Goal: Complete application form

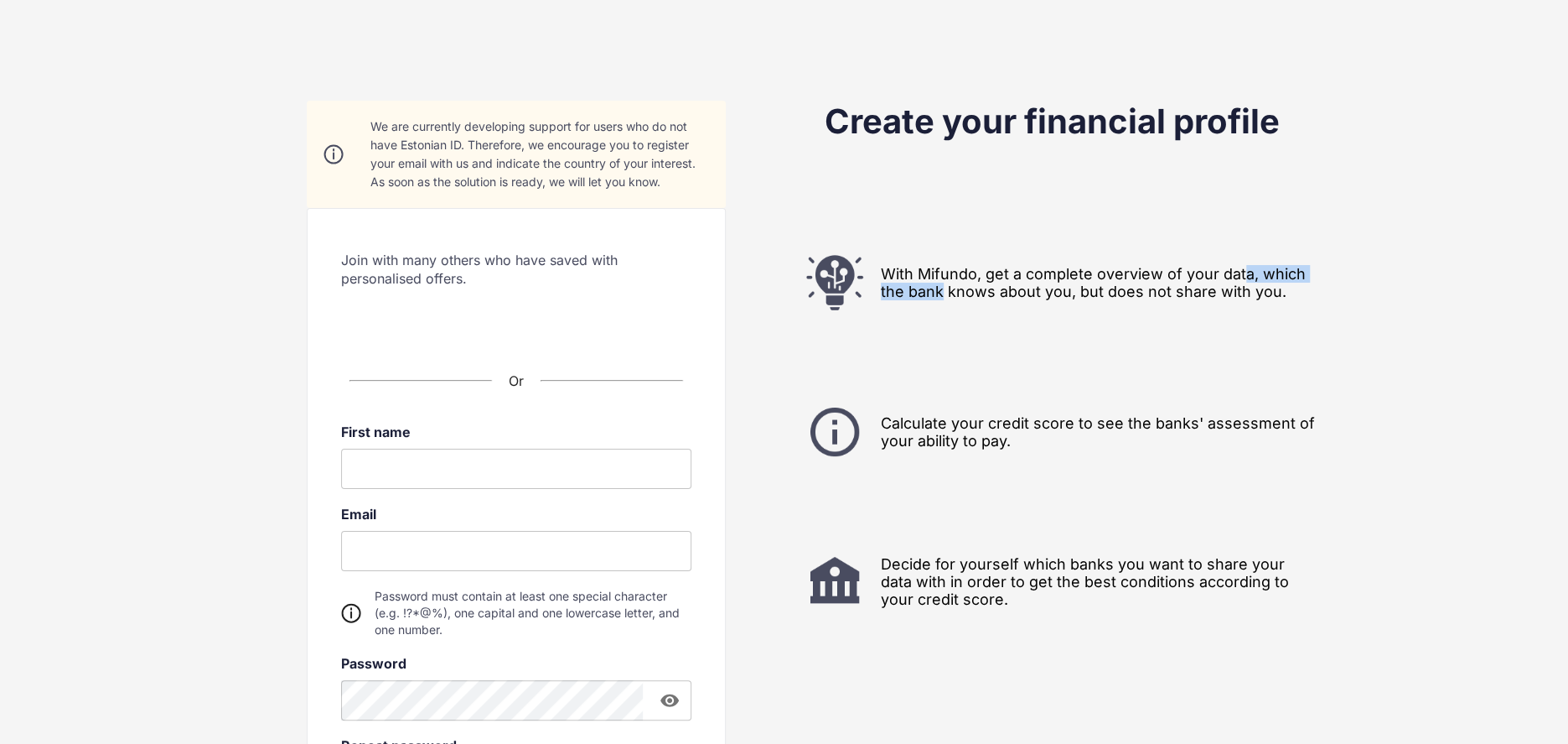
drag, startPoint x: 1063, startPoint y: 278, endPoint x: 1272, endPoint y: 278, distance: 209.0
click at [1249, 274] on div "With Mifundo, get a complete overview of your data, which the bank knows about …" at bounding box center [1052, 282] width 536 height 59
click at [1272, 279] on div "With Mifundo, get a complete overview of your data, which the bank knows about …" at bounding box center [1052, 282] width 536 height 59
click at [1165, 291] on div "With Mifundo, get a complete overview of your data, which the bank knows about …" at bounding box center [1052, 282] width 536 height 59
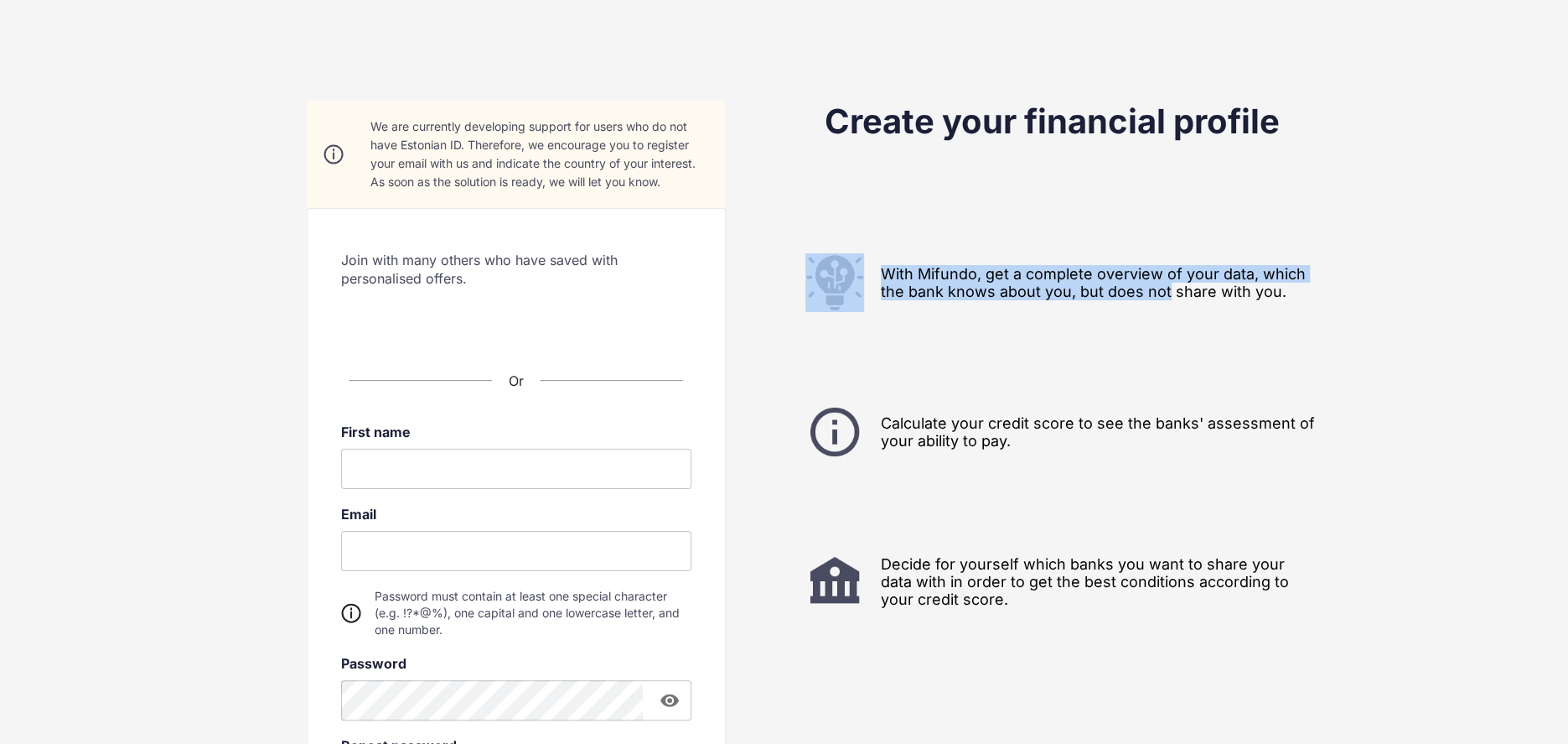
click at [1163, 296] on div "With Mifundo, get a complete overview of your data, which the bank knows about …" at bounding box center [1052, 282] width 536 height 59
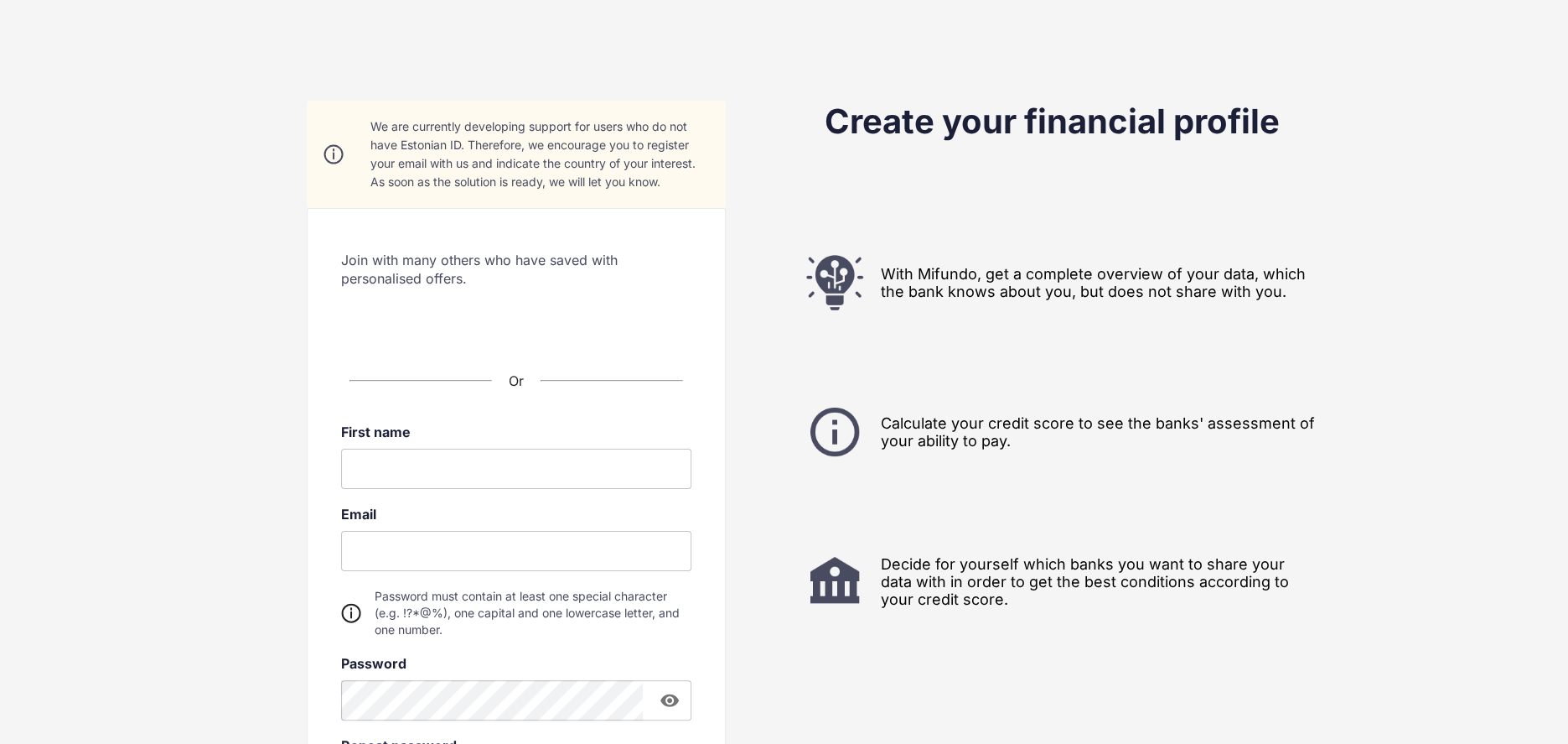
drag, startPoint x: 949, startPoint y: 430, endPoint x: 906, endPoint y: 441, distance: 44.4
click at [948, 430] on div "Calculate your credit score to see the banks' assessment of your ability to pay." at bounding box center [1052, 431] width 536 height 59
click at [1176, 415] on div "Calculate your credit score to see the banks' assessment of your ability to pay." at bounding box center [1052, 431] width 536 height 59
click at [1255, 409] on div "Calculate your credit score to see the banks' assessment of your ability to pay." at bounding box center [1052, 431] width 536 height 59
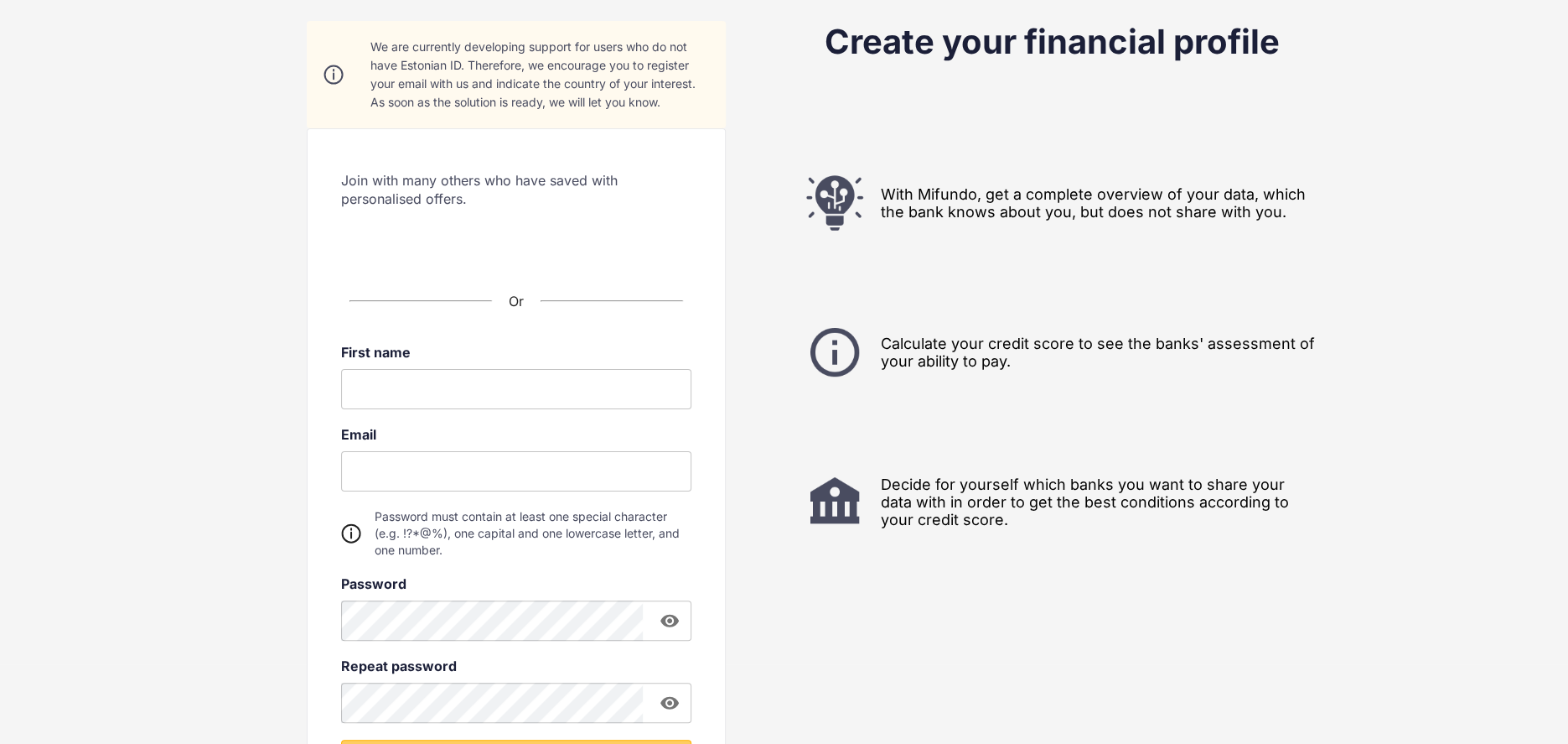
scroll to position [84, 0]
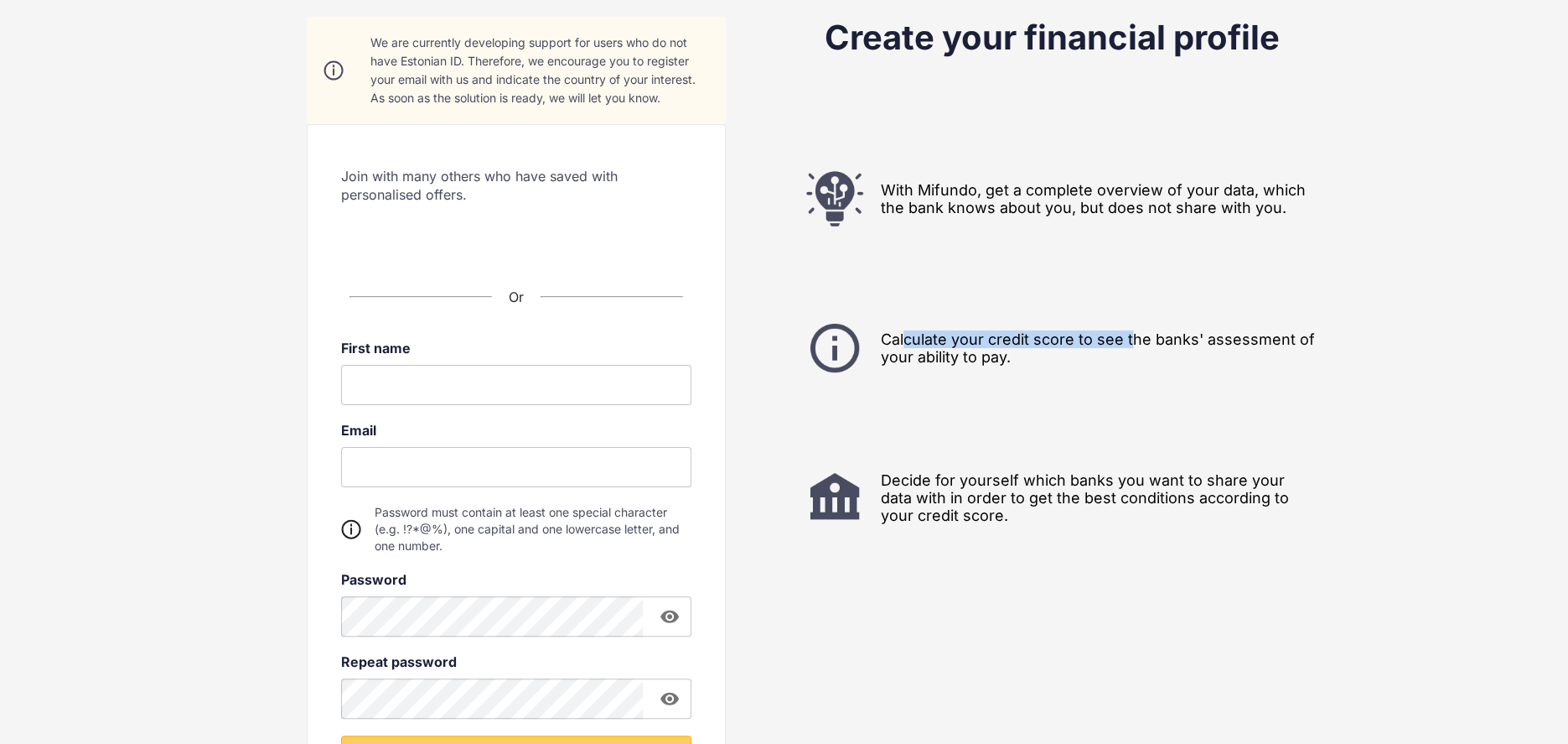
drag, startPoint x: 906, startPoint y: 338, endPoint x: 1134, endPoint y: 341, distance: 228.0
click at [1134, 341] on div "Calculate your credit score to see the banks' assessment of your ability to pay." at bounding box center [1052, 347] width 536 height 59
drag, startPoint x: 1153, startPoint y: 345, endPoint x: 1148, endPoint y: 355, distance: 11.2
click at [1153, 348] on div "Calculate your credit score to see the banks' assessment of your ability to pay." at bounding box center [1052, 347] width 536 height 59
click at [1036, 375] on div "Calculate your credit score to see the banks' assessment of your ability to pay." at bounding box center [1052, 347] width 536 height 59
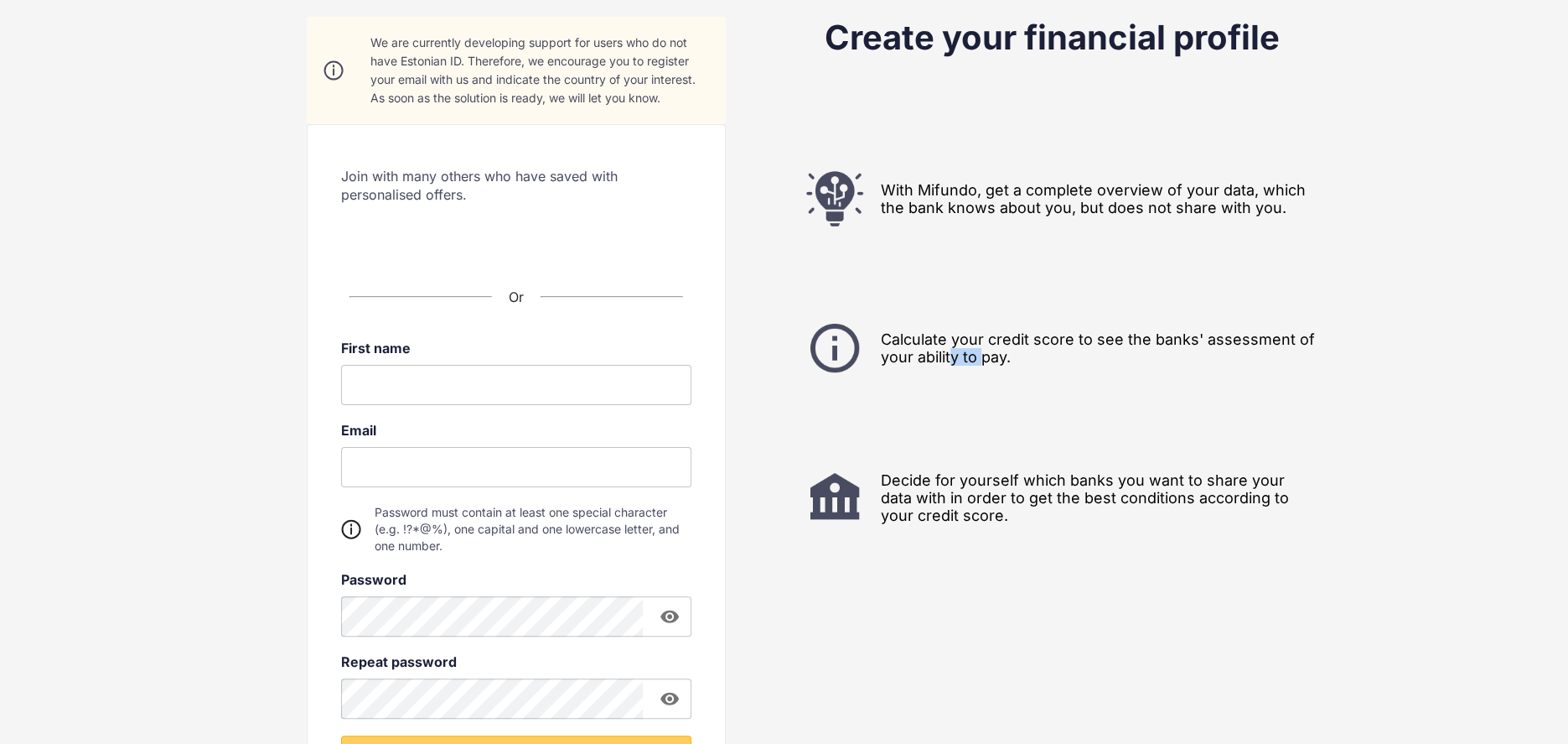
drag, startPoint x: 951, startPoint y: 358, endPoint x: 989, endPoint y: 358, distance: 38.0
click at [982, 358] on div "Calculate your credit score to see the banks' assessment of your ability to pay." at bounding box center [1052, 347] width 536 height 59
drag, startPoint x: 989, startPoint y: 358, endPoint x: 972, endPoint y: 407, distance: 51.9
click at [989, 361] on div "Calculate your credit score to see the banks' assessment of your ability to pay." at bounding box center [1052, 347] width 536 height 59
drag, startPoint x: 985, startPoint y: 480, endPoint x: 1126, endPoint y: 476, distance: 141.1
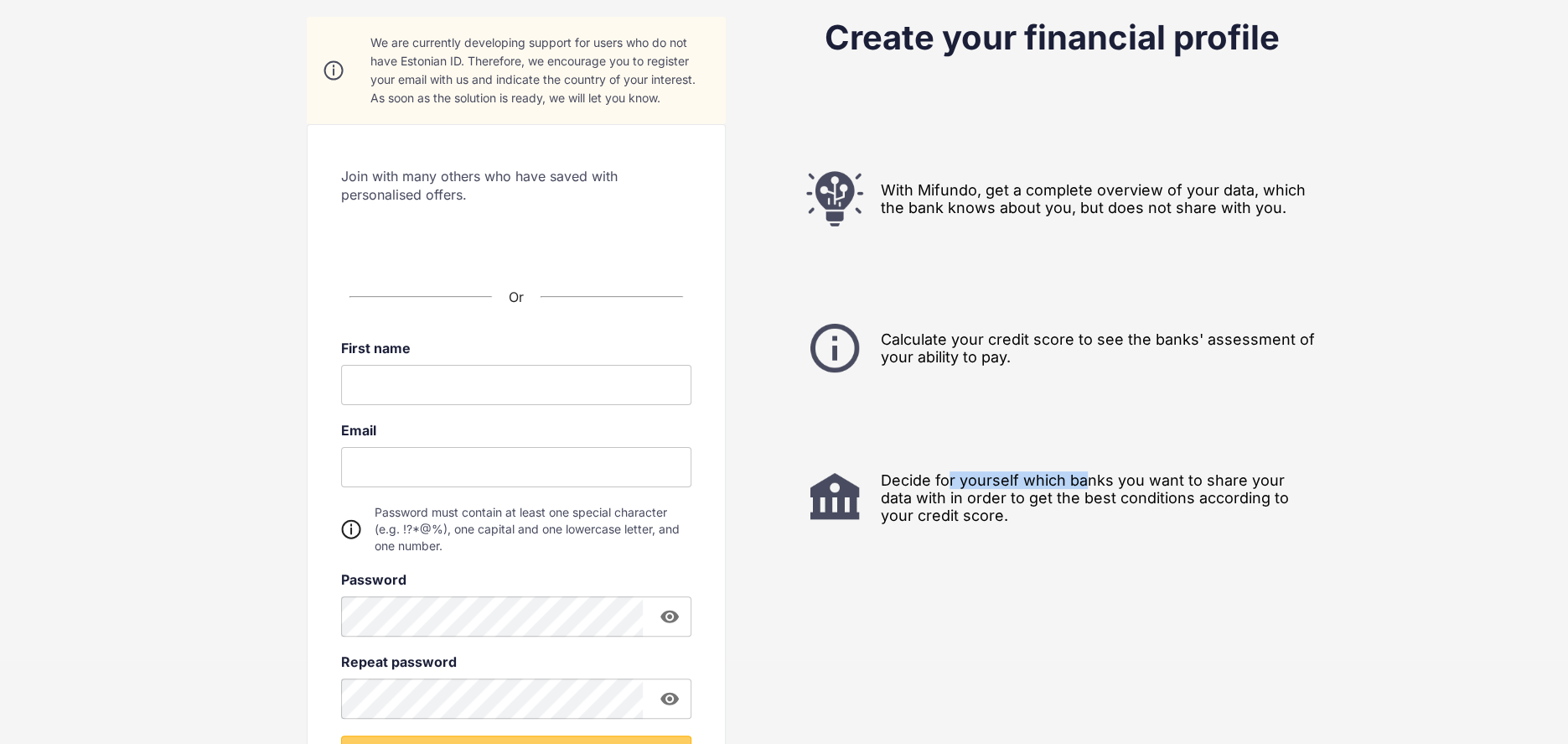
click at [1121, 474] on div "Decide for yourself which banks you want to share your data with in order to ge…" at bounding box center [1052, 496] width 536 height 59
click at [1186, 481] on div "Decide for yourself which banks you want to share your data with in order to ge…" at bounding box center [1052, 496] width 536 height 59
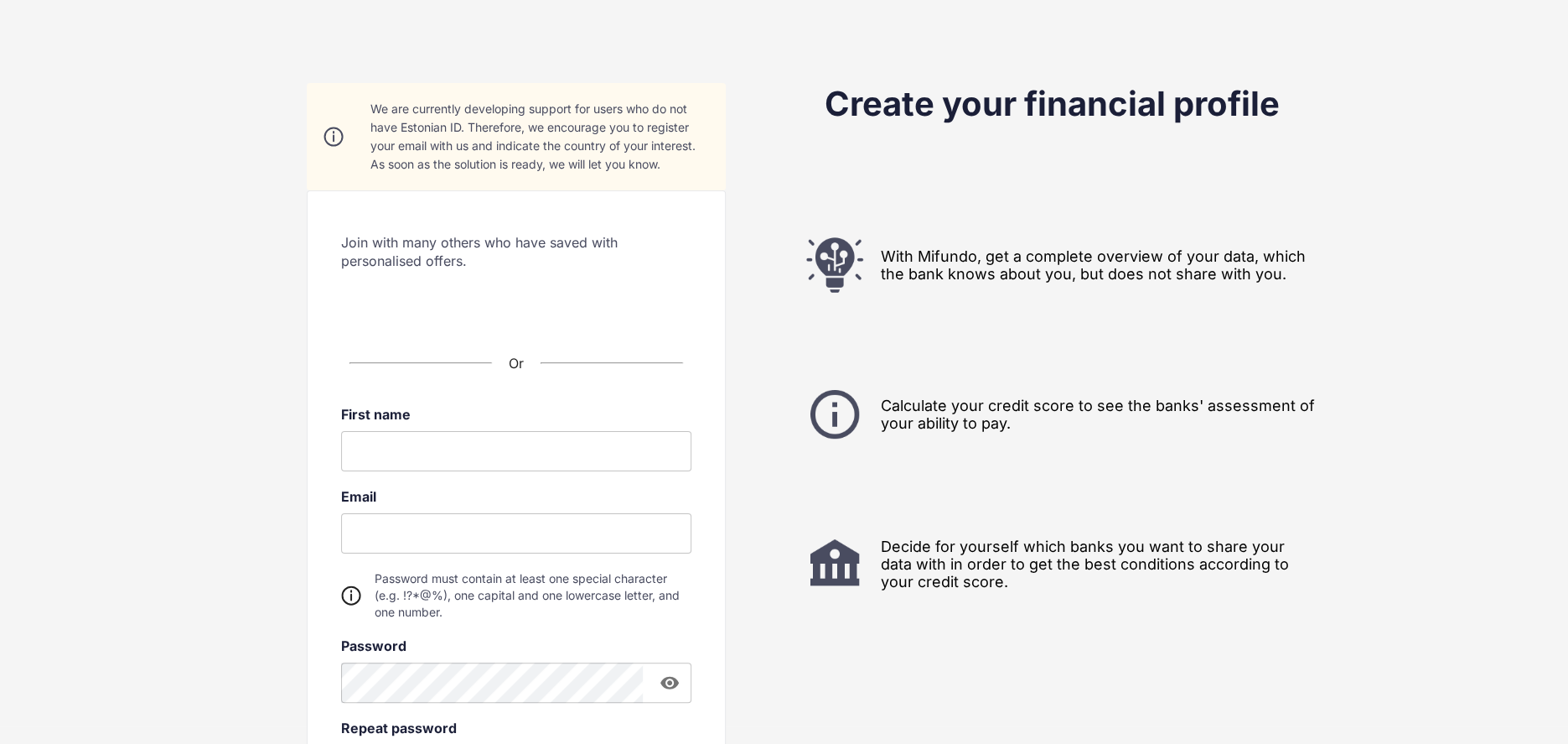
scroll to position [0, 0]
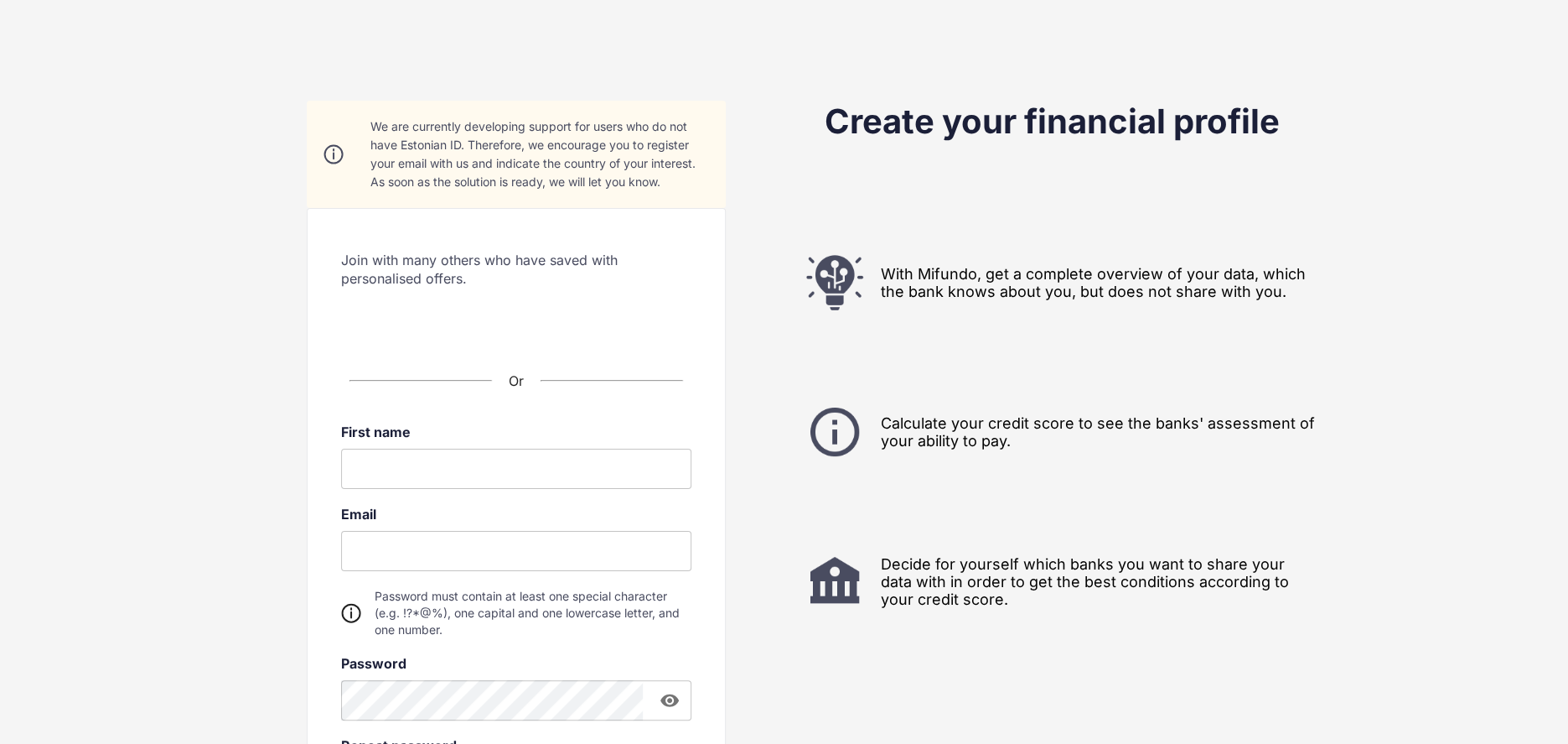
drag, startPoint x: 367, startPoint y: 467, endPoint x: 380, endPoint y: 467, distance: 13.0
click at [367, 468] on input at bounding box center [516, 468] width 350 height 40
type input "*****"
type input "**********"
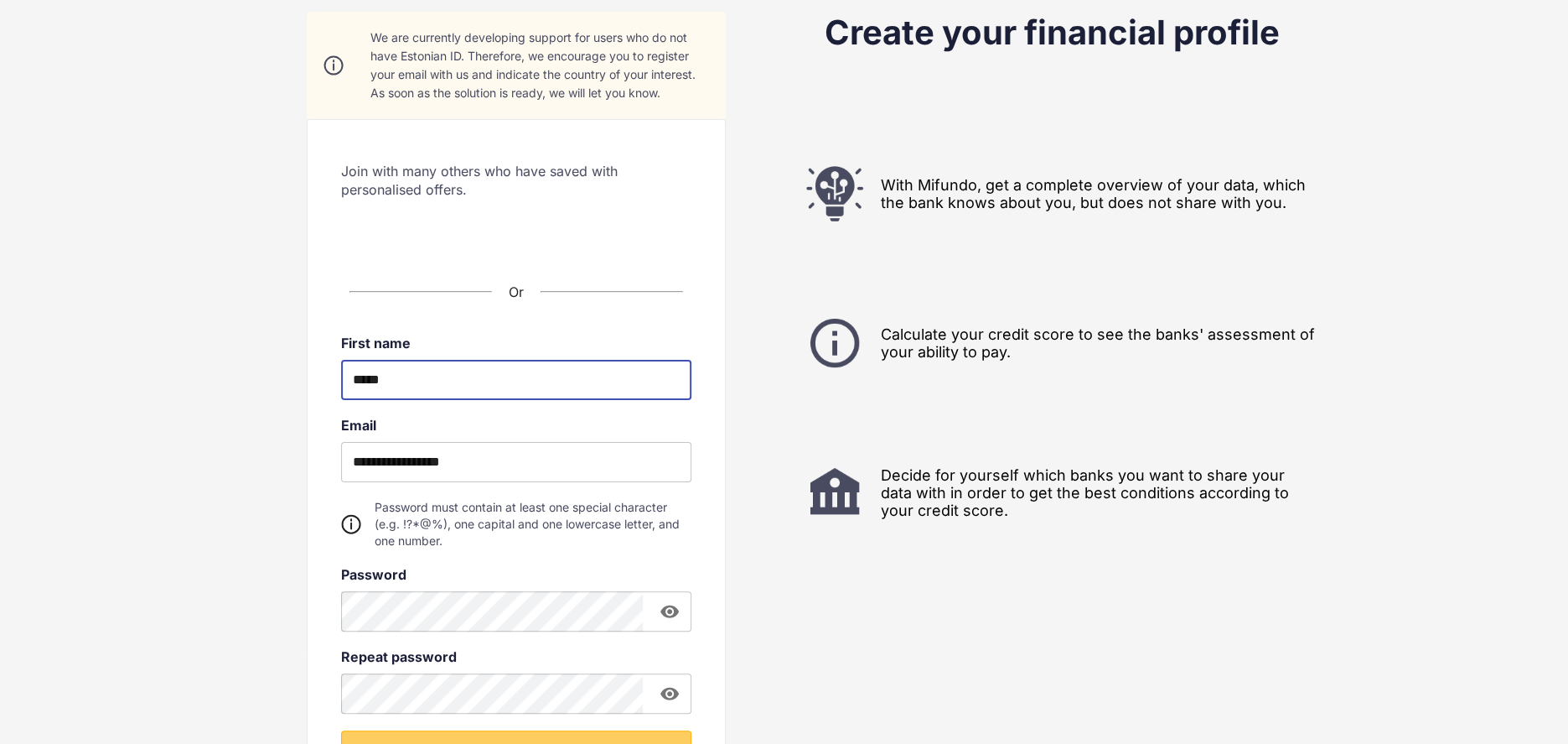
scroll to position [168, 0]
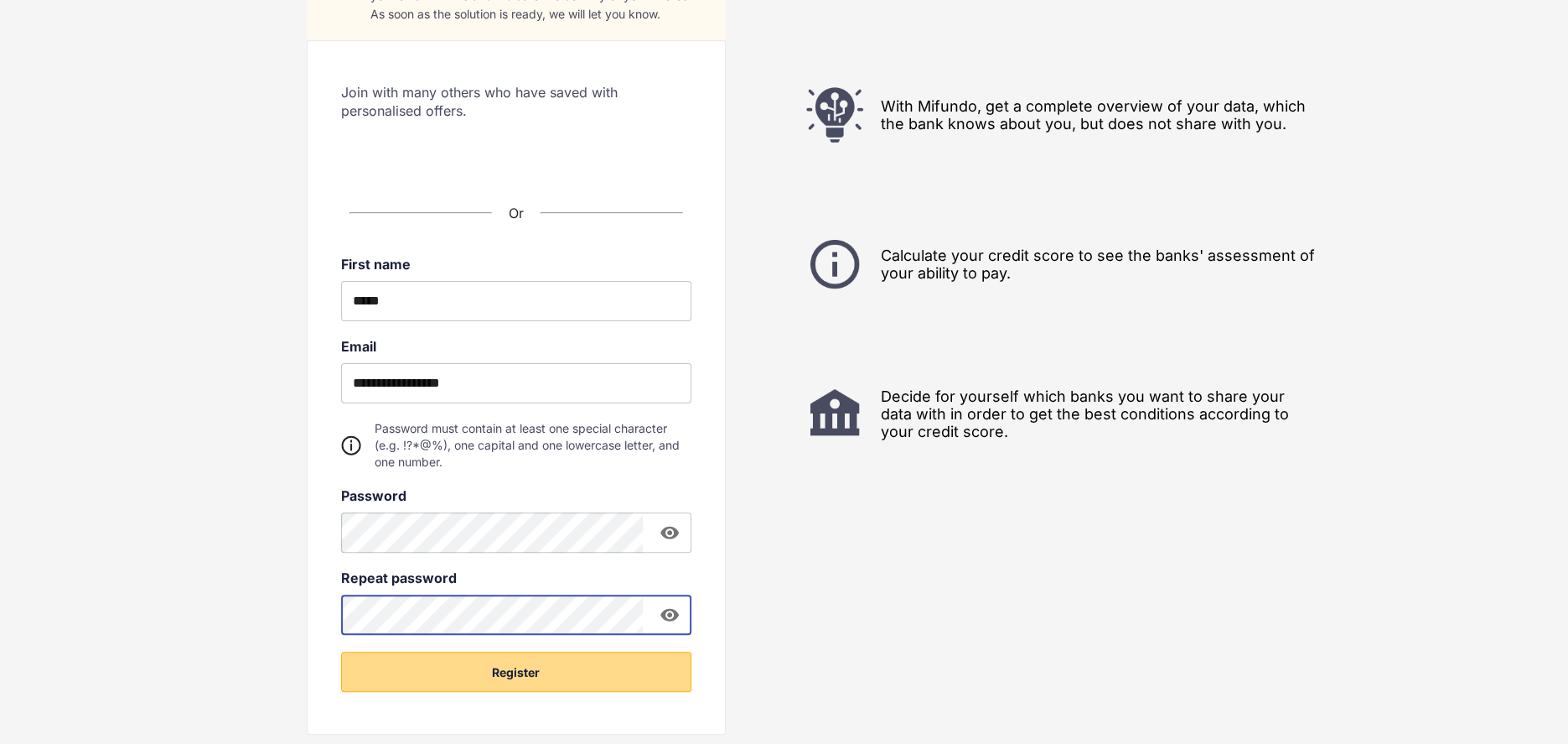
click at [543, 668] on button "Register" at bounding box center [516, 671] width 350 height 40
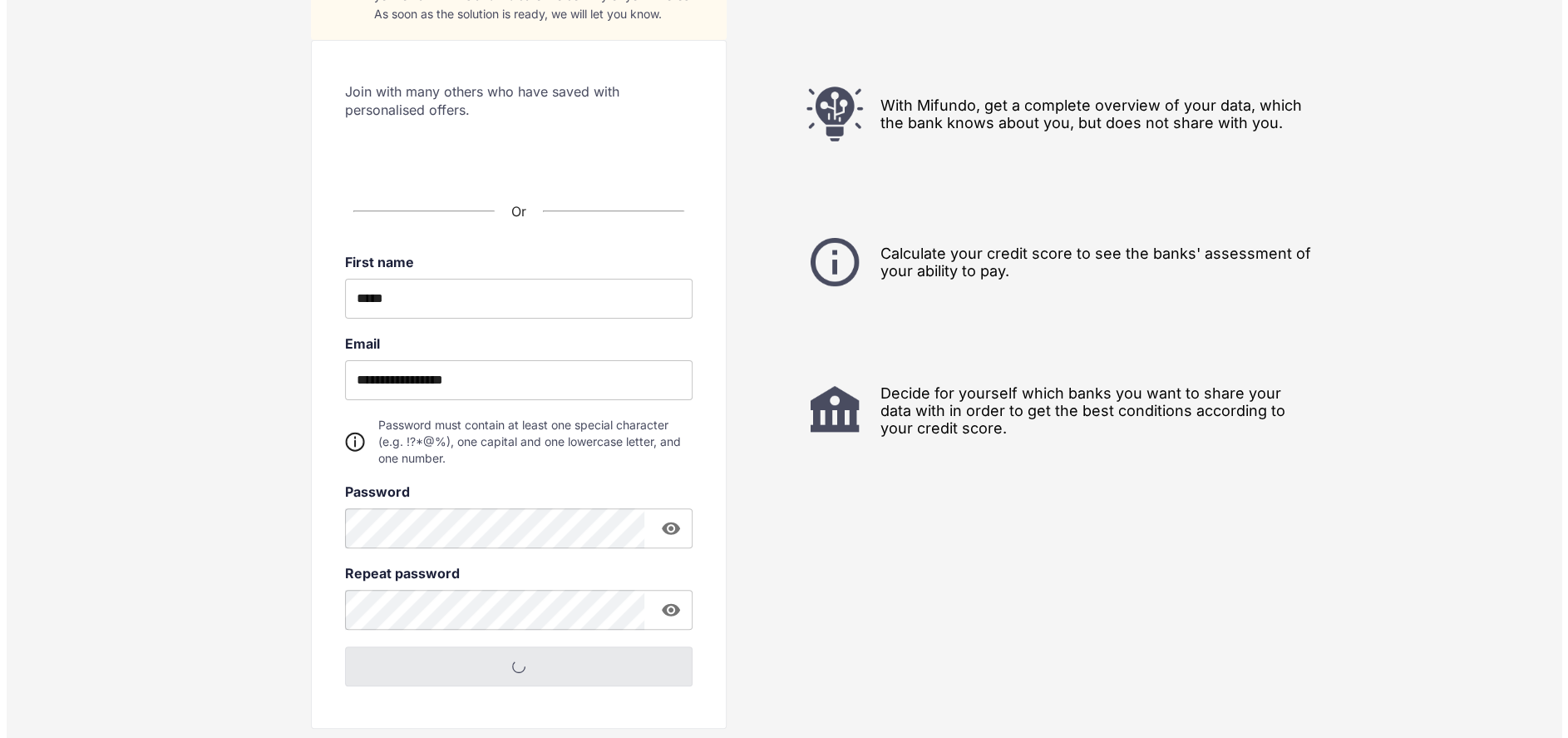
scroll to position [0, 0]
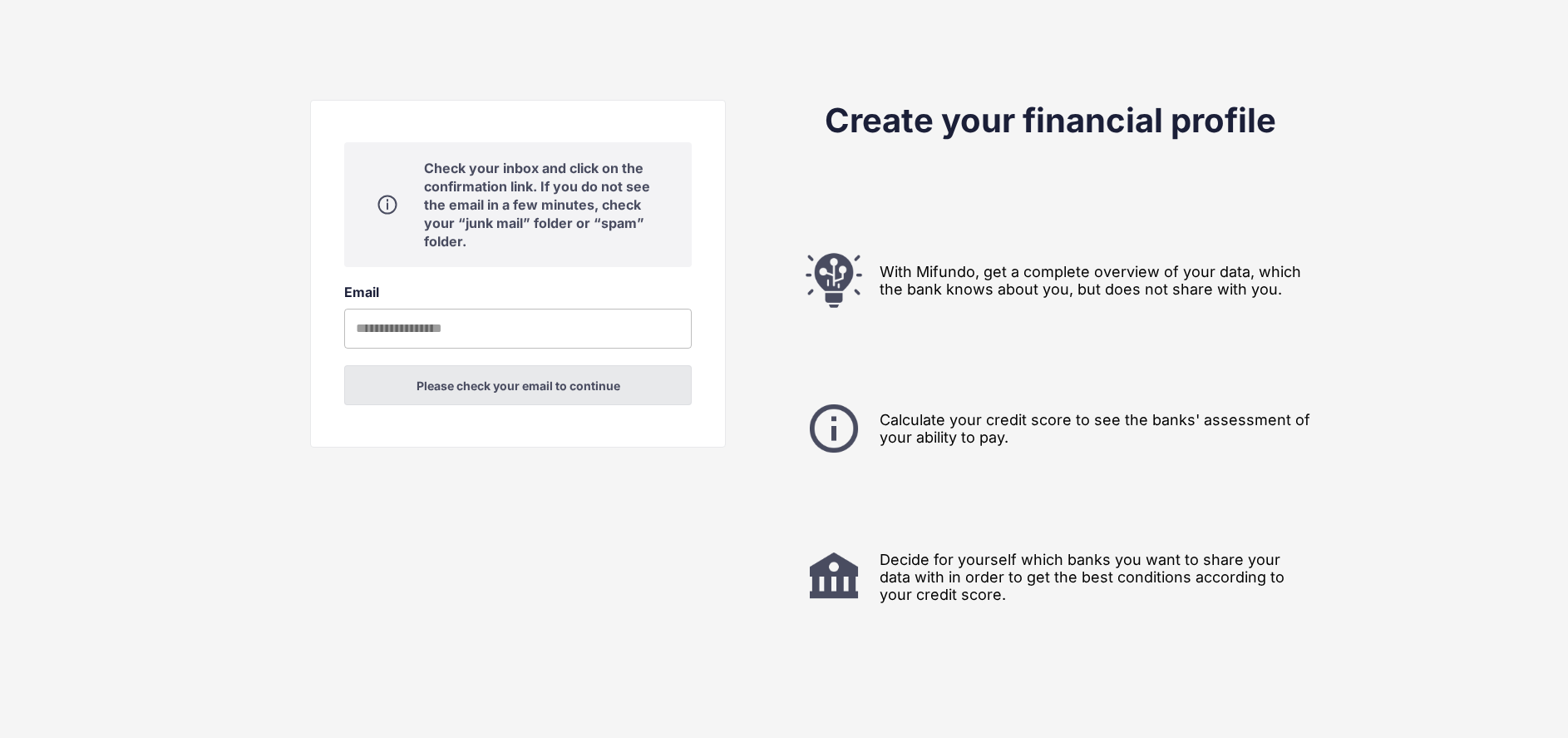
drag, startPoint x: 561, startPoint y: 195, endPoint x: 580, endPoint y: 197, distance: 19.1
click at [561, 196] on div "Check your inbox and click on the confirmation link. If you do not see the emai…" at bounding box center [541, 204] width 235 height 91
click at [598, 202] on div "Check your inbox and click on the confirmation link. If you do not see the emai…" at bounding box center [541, 204] width 235 height 91
drag, startPoint x: 501, startPoint y: 221, endPoint x: 537, endPoint y: 212, distance: 37.1
click at [505, 221] on div "Check your inbox and click on the confirmation link. If you do not see the emai…" at bounding box center [541, 204] width 235 height 91
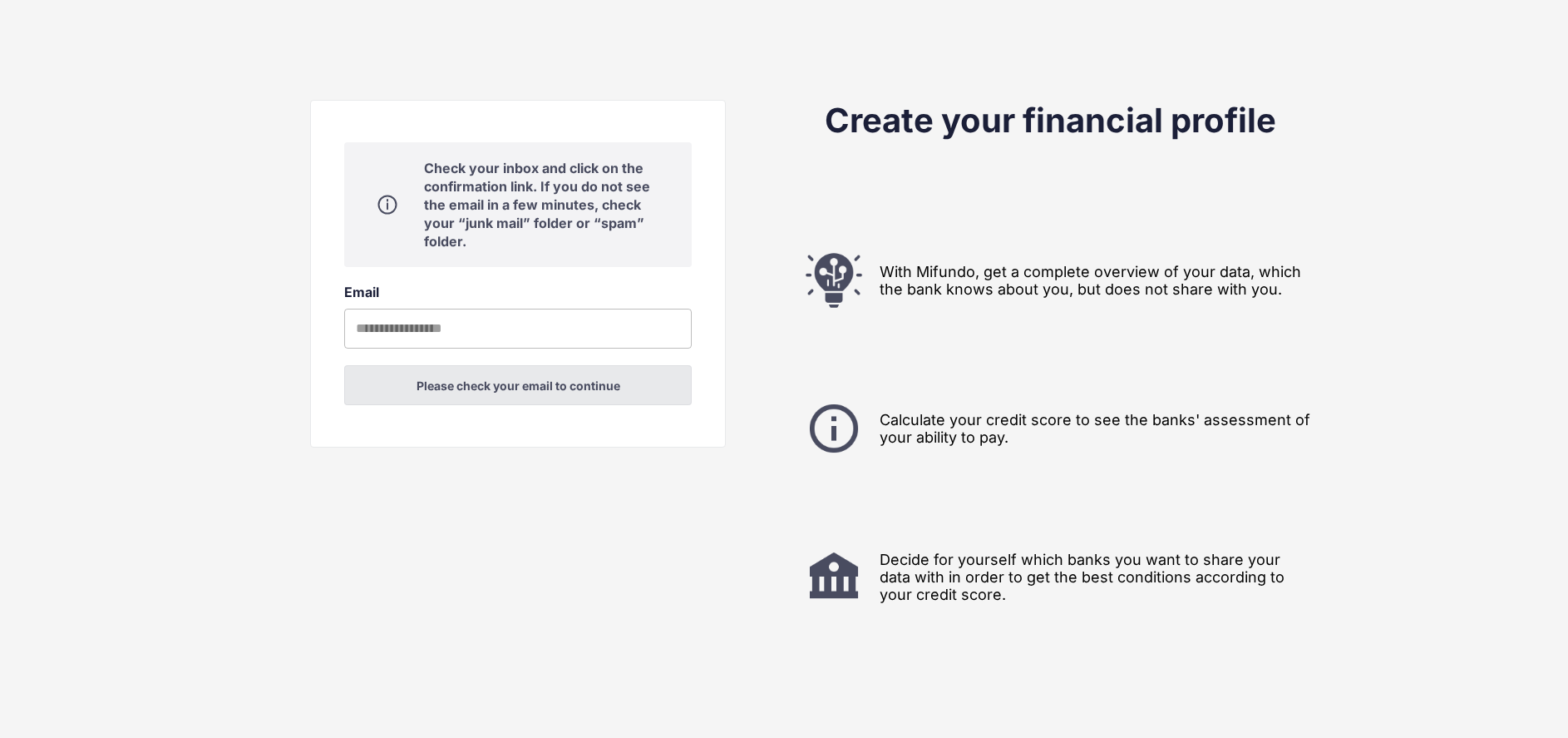
click at [537, 212] on div "Check your inbox and click on the confirmation link. If you do not see the emai…" at bounding box center [541, 204] width 235 height 91
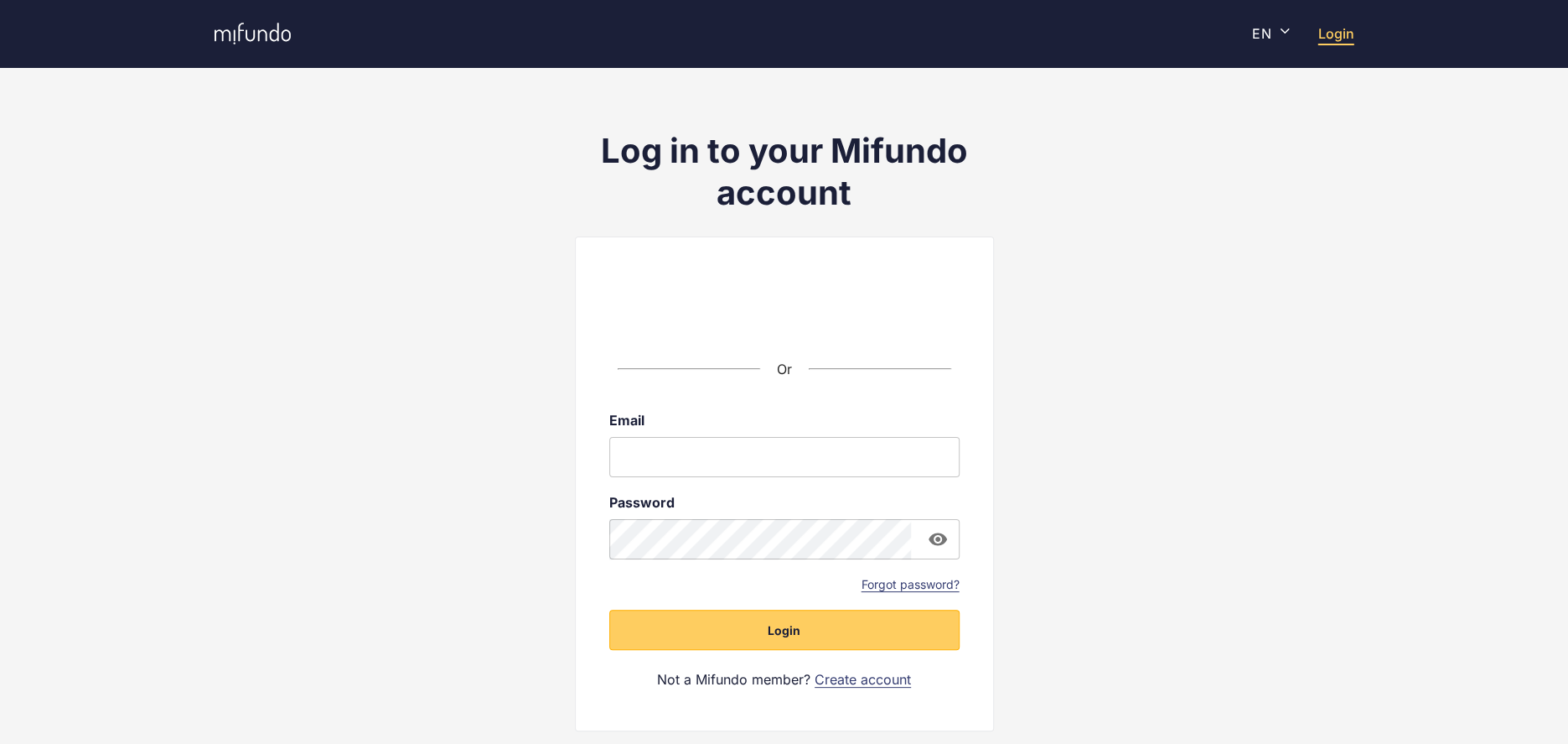
drag, startPoint x: 663, startPoint y: 443, endPoint x: 640, endPoint y: 450, distance: 24.0
click at [663, 443] on input "email" at bounding box center [784, 456] width 350 height 40
click at [872, 475] on input "email" at bounding box center [784, 456] width 350 height 40
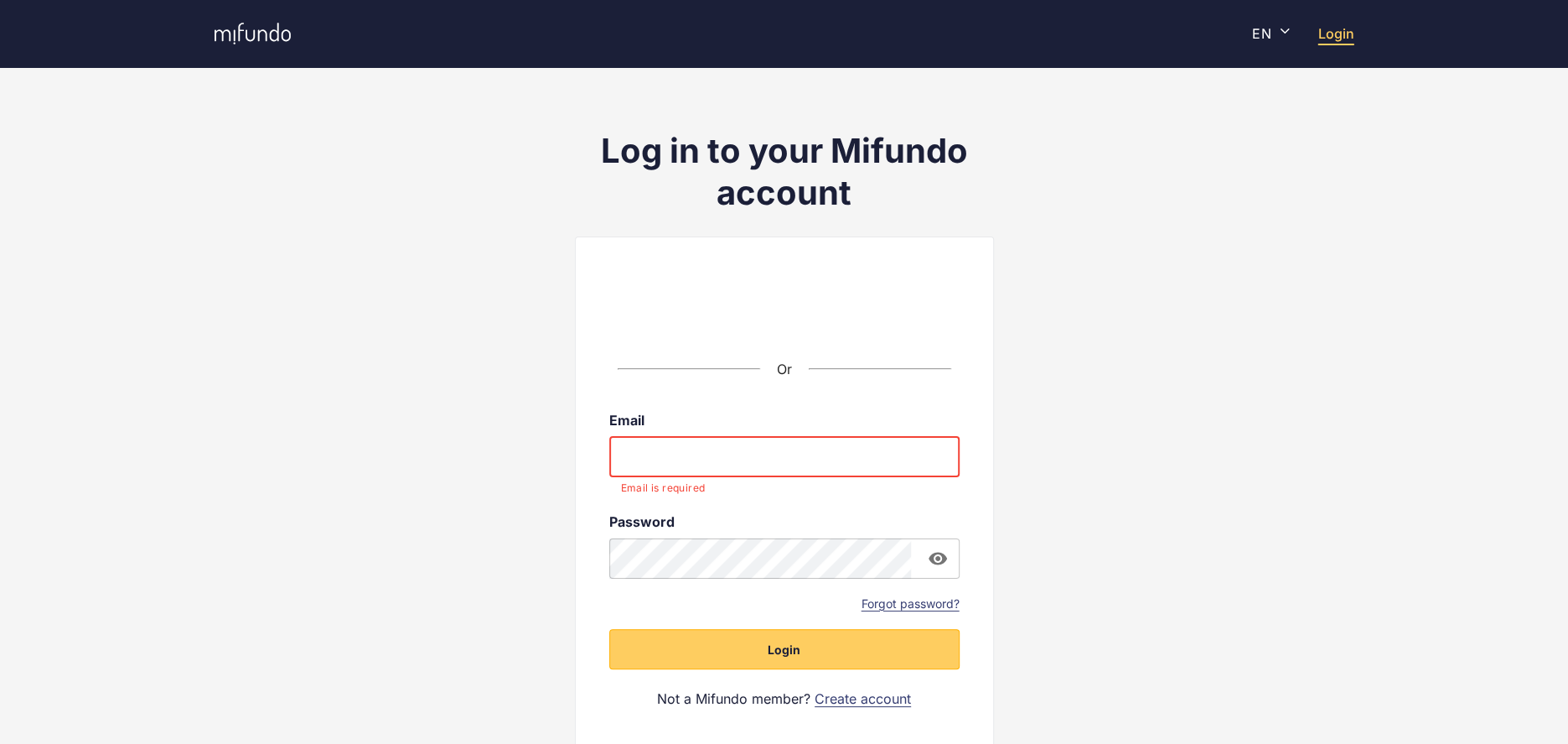
type input "**********"
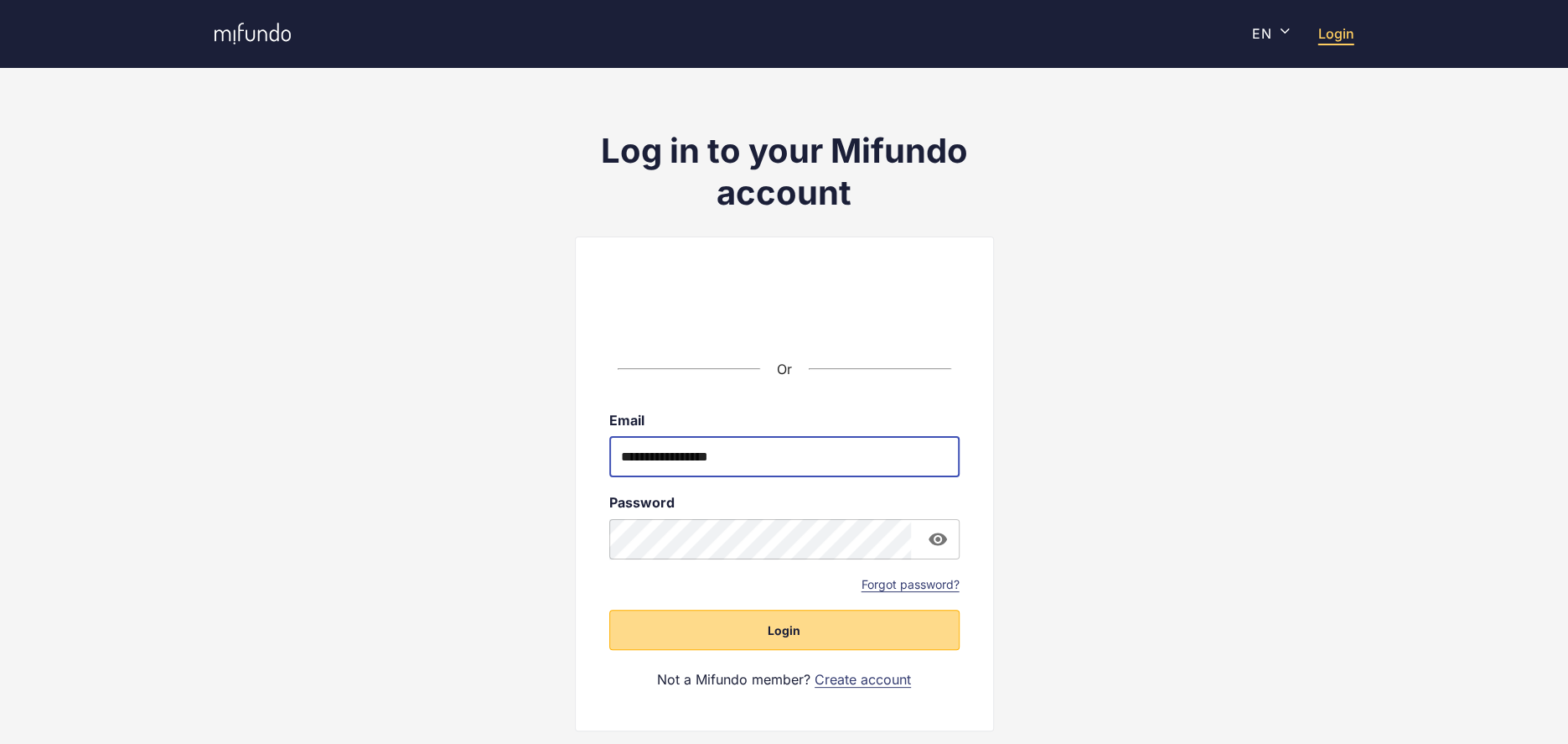
click at [793, 644] on button "Login" at bounding box center [784, 629] width 350 height 40
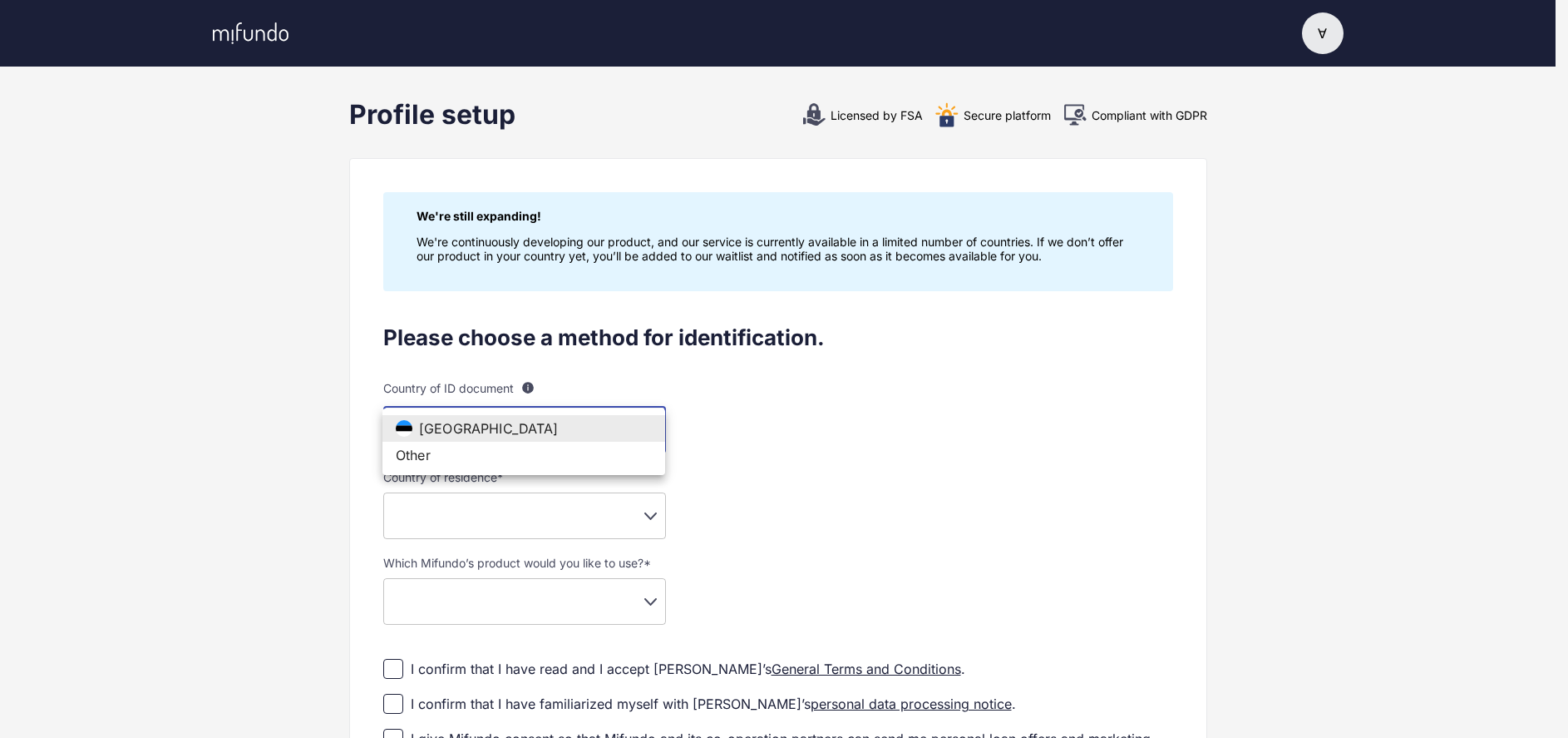
click at [502, 423] on body "Ɐ Ɐ Ɐle Settings Log out Profile setup Licensed by FSA Secure platform Complian…" at bounding box center [784, 369] width 1568 height 738
click at [445, 459] on li "Other" at bounding box center [524, 454] width 283 height 27
type input "**"
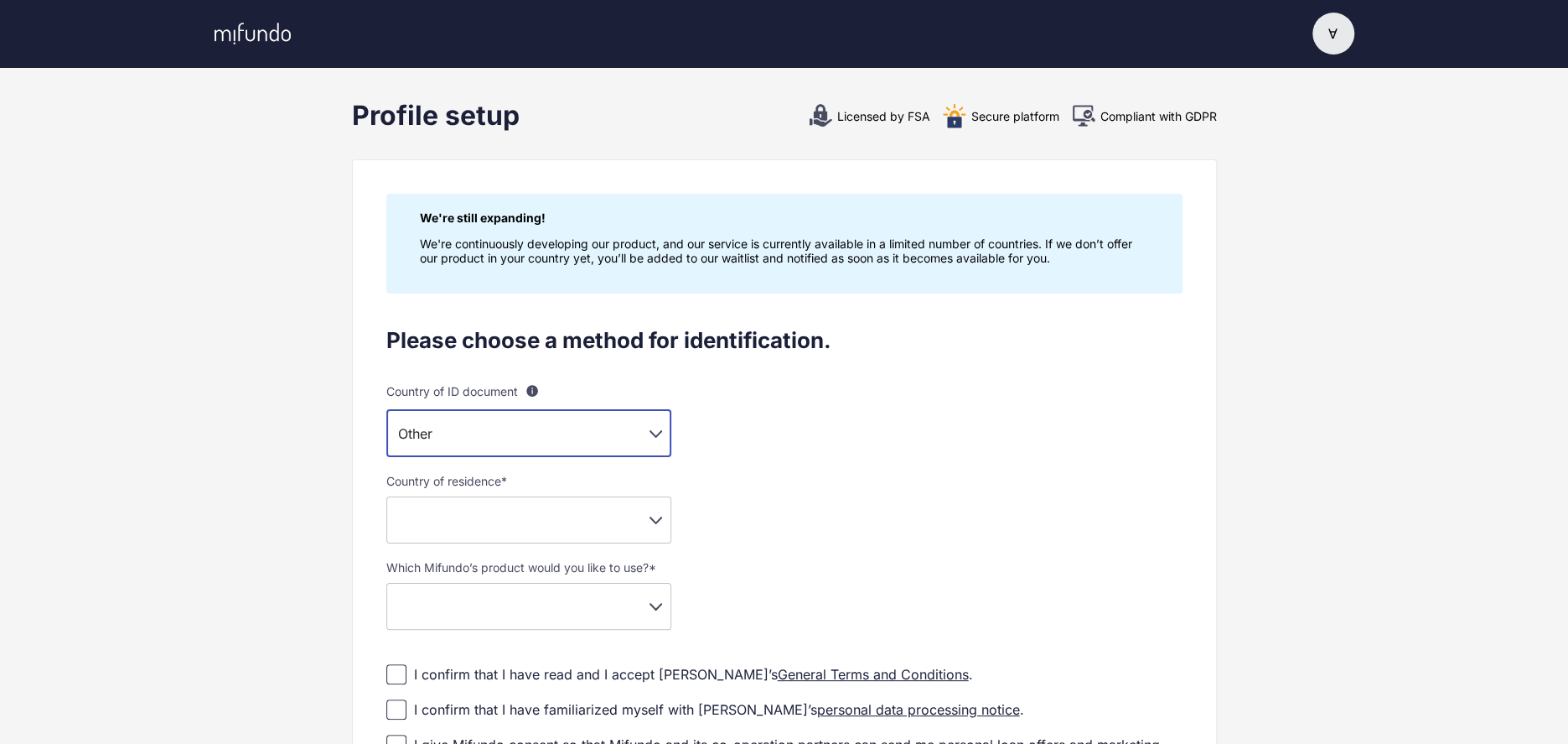
click at [425, 518] on body "Ɐ Ɐ Ɐle Settings Log out Profile setup Licensed by FSA Secure platform Complian…" at bounding box center [784, 372] width 1568 height 744
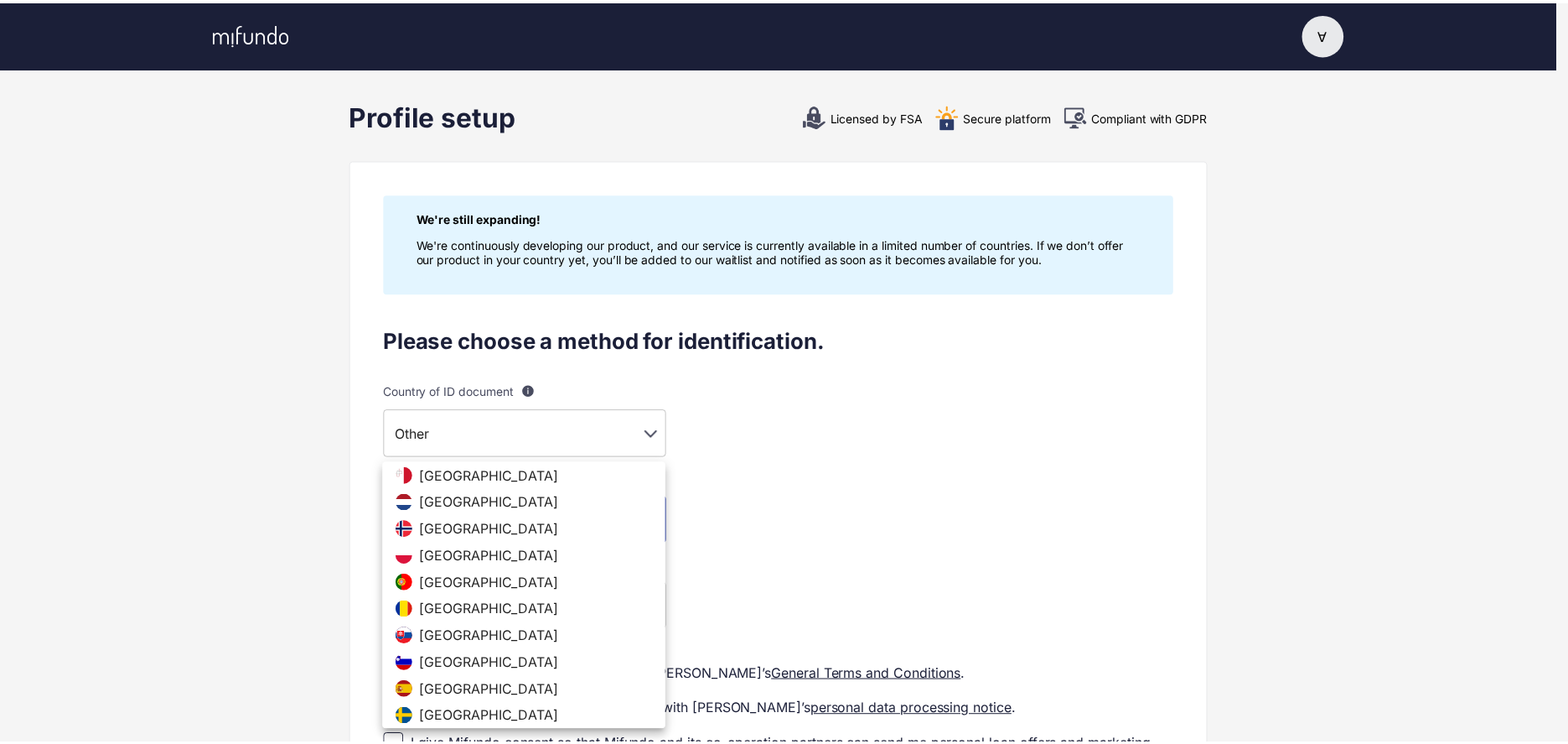
scroll to position [587, 0]
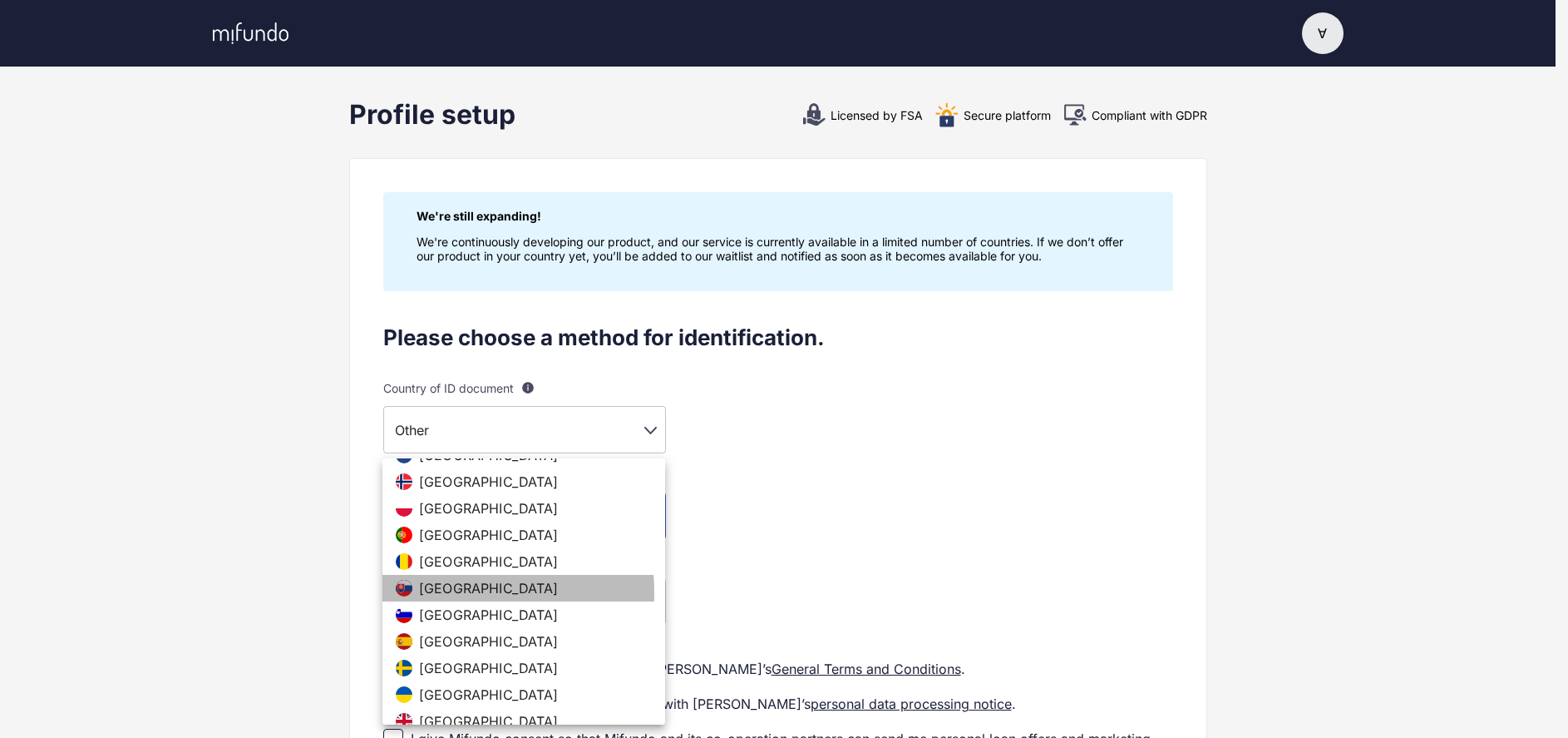
click at [447, 592] on span "Slovakia" at bounding box center [488, 588] width 139 height 17
type input "**"
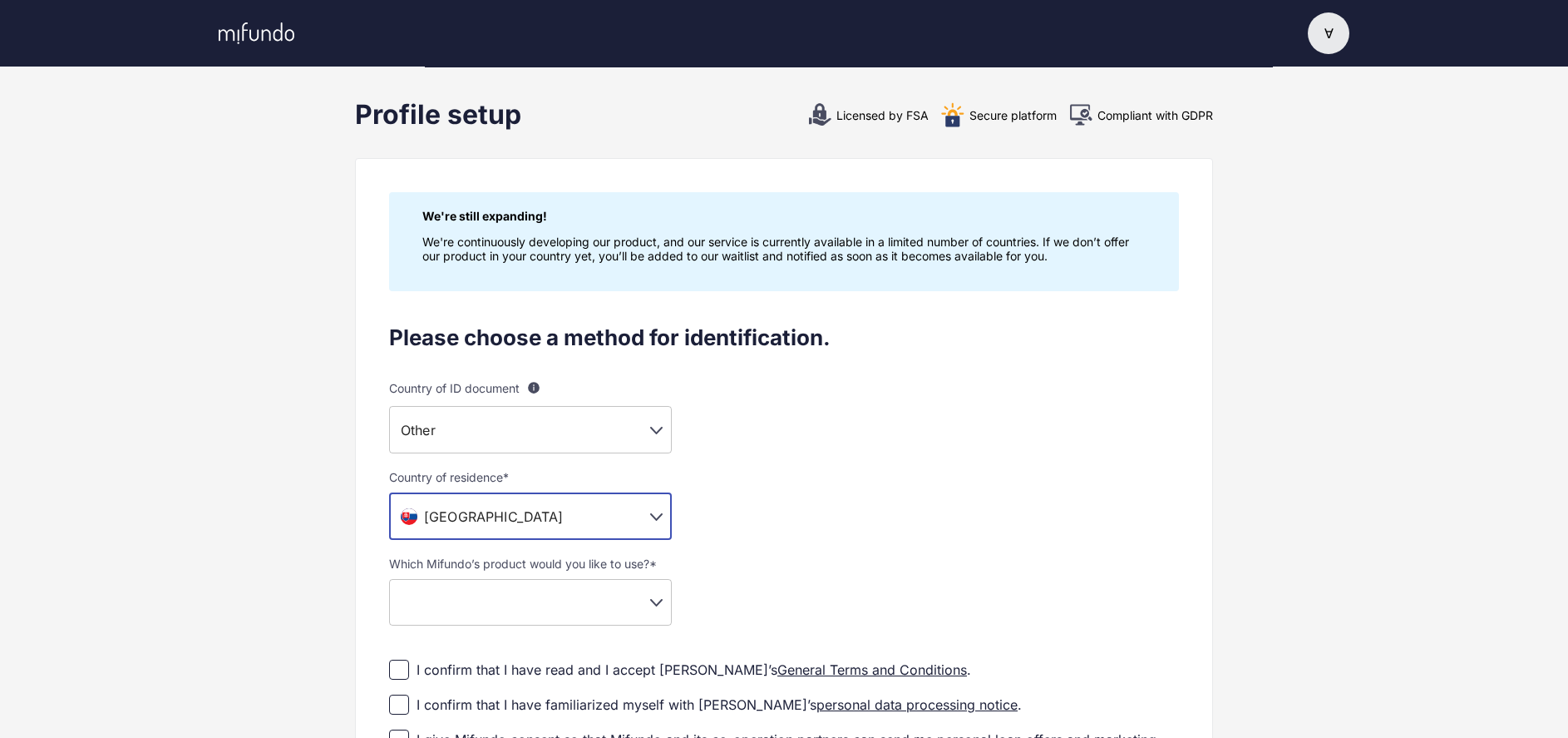
click at [619, 603] on body "Ɐ Ɐ Ɐle Settings Log out Profile setup Licensed by FSA Secure platform Complian…" at bounding box center [784, 369] width 1568 height 738
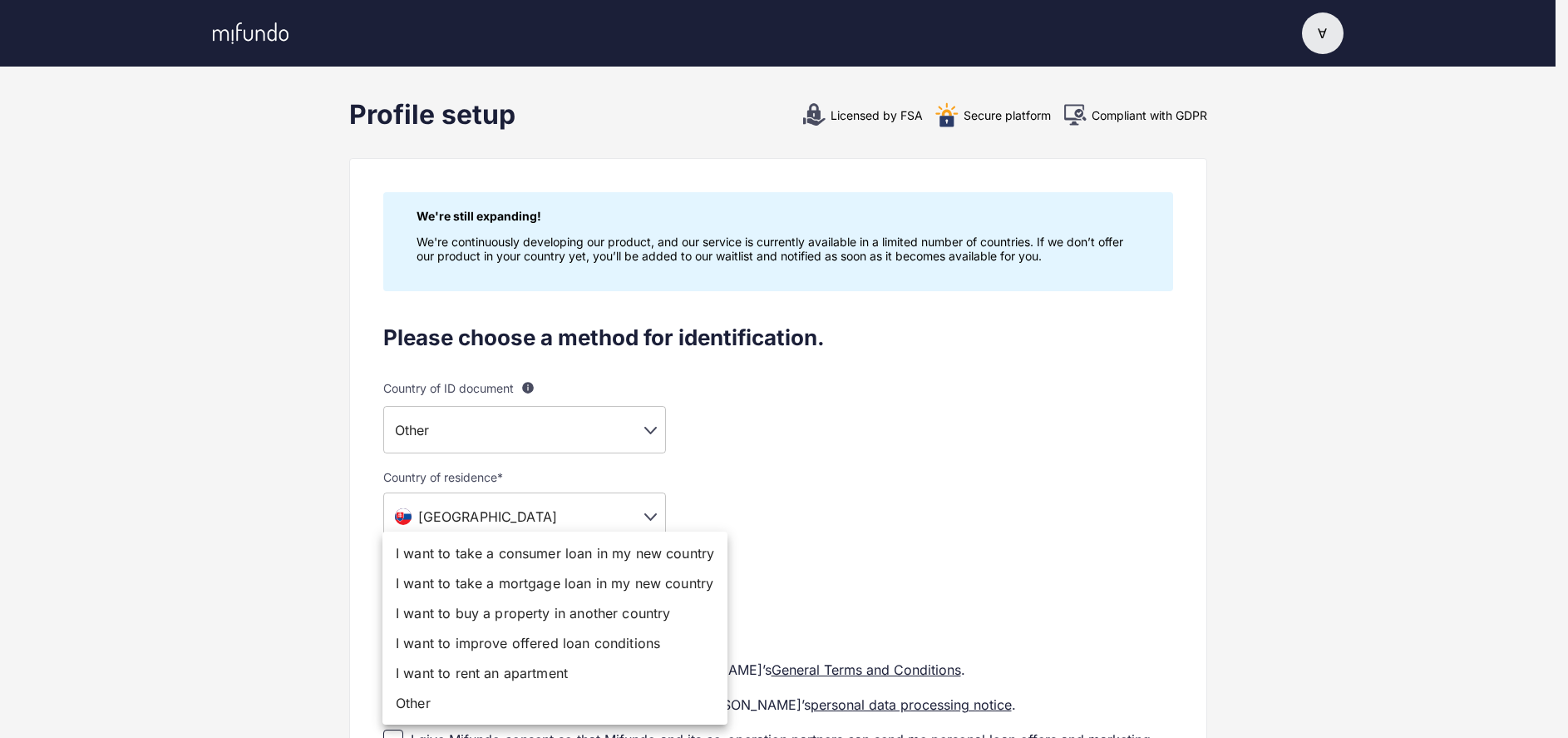
click at [492, 553] on li "I want to take a consumer loan in my new country" at bounding box center [555, 553] width 345 height 30
type input "**********"
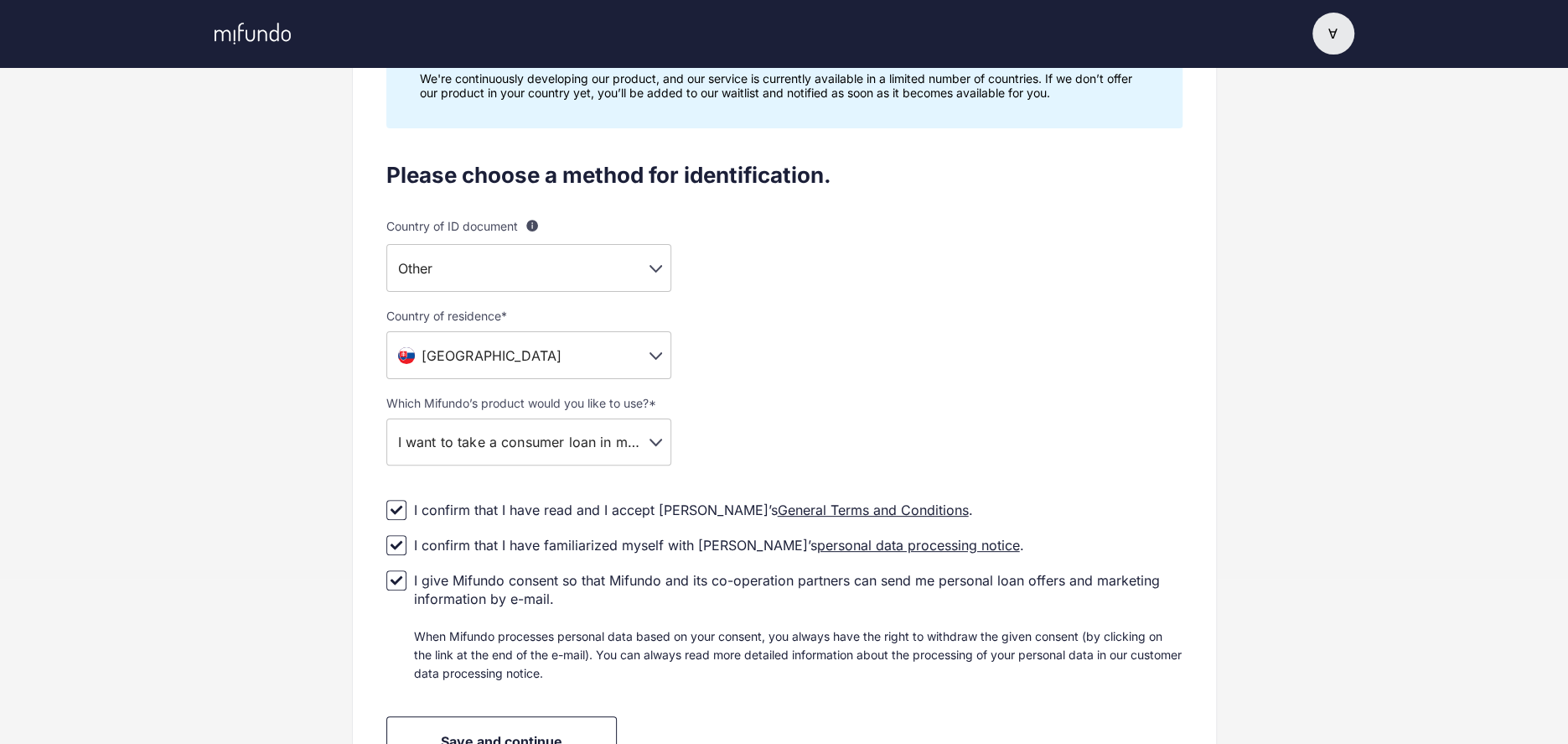
scroll to position [300, 0]
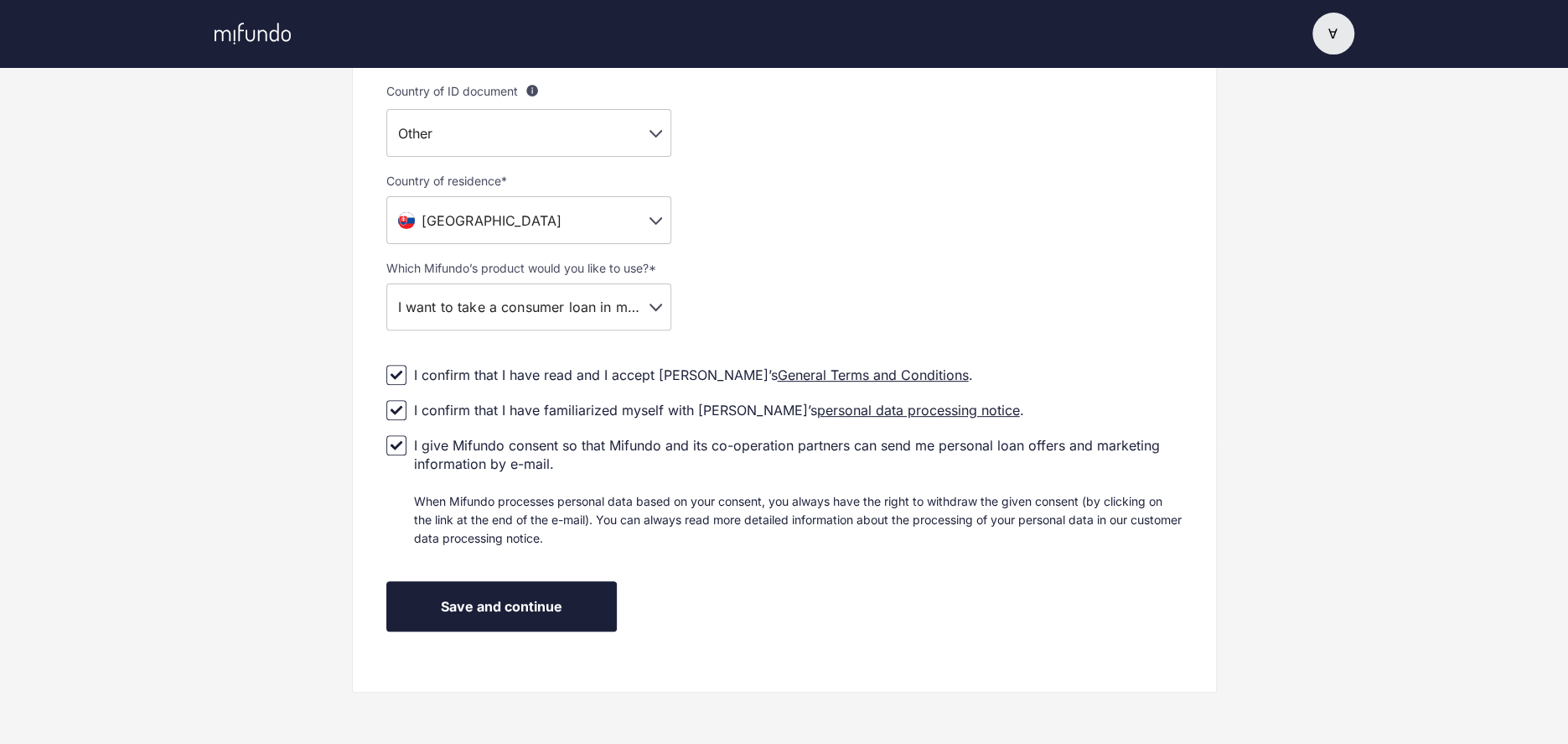
click at [537, 581] on button "Save and continue" at bounding box center [502, 606] width 231 height 50
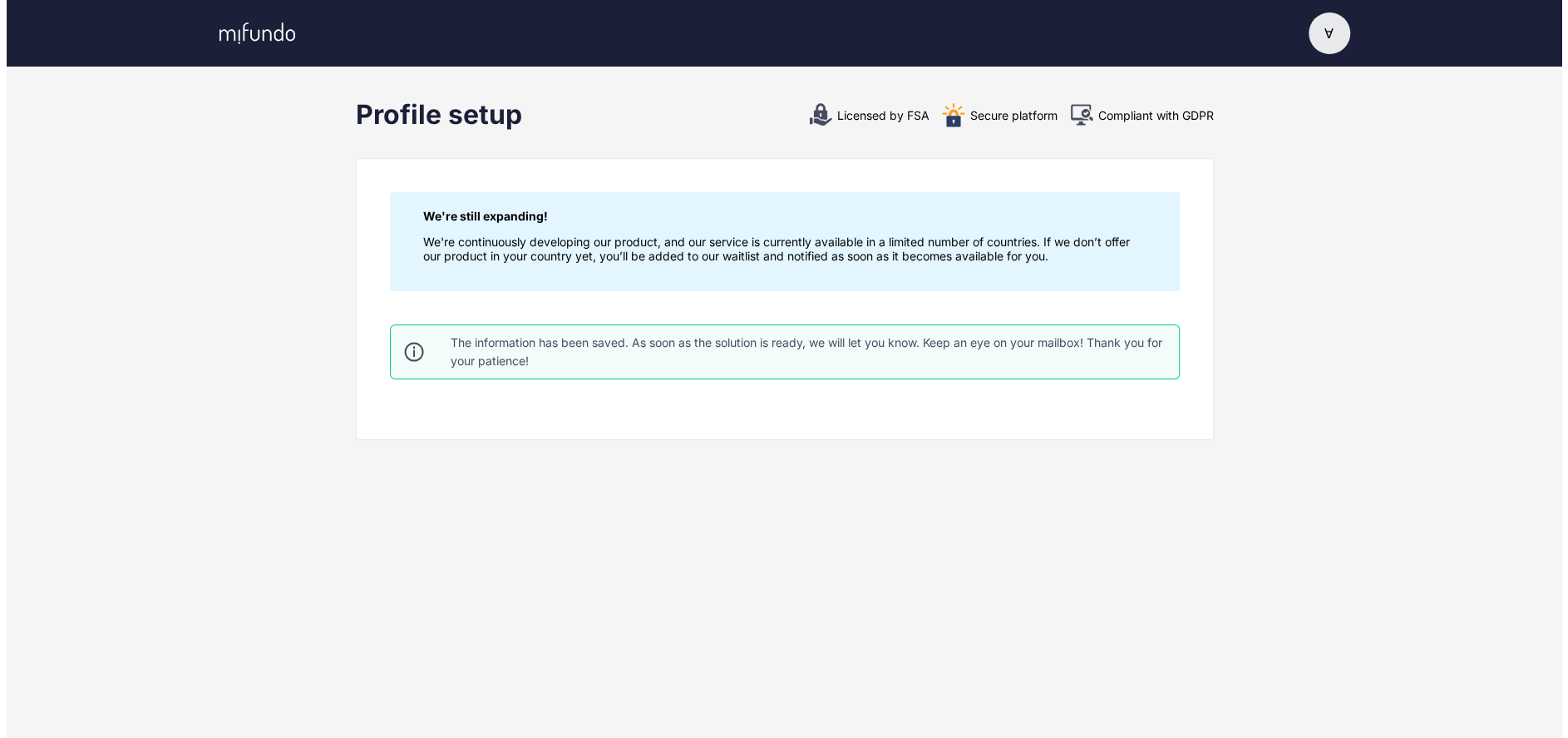
scroll to position [0, 0]
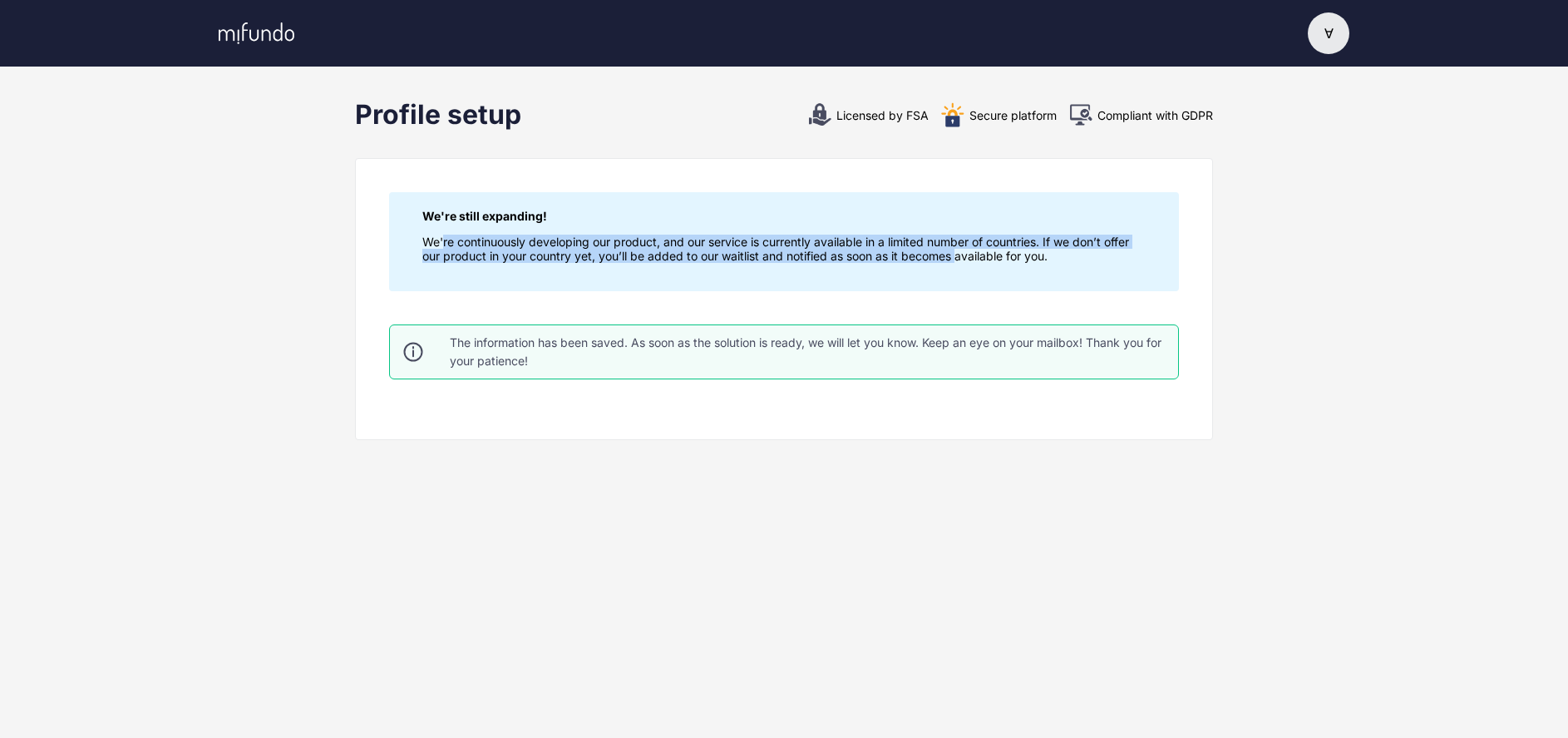
drag, startPoint x: 463, startPoint y: 250, endPoint x: 999, endPoint y: 254, distance: 536.0
click at [971, 254] on p "We're continuously developing our product, and our service is currently availab…" at bounding box center [783, 248] width 723 height 29
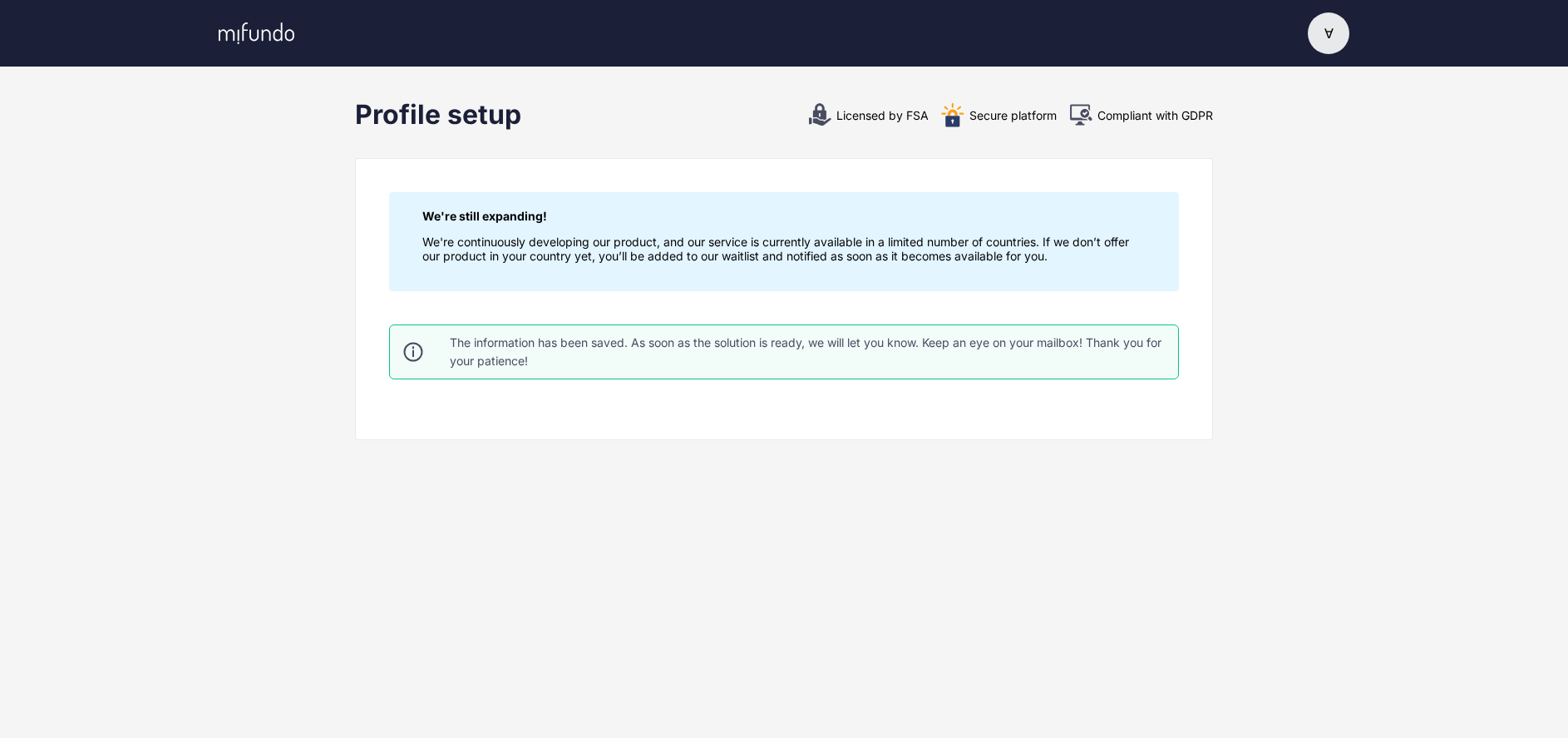
drag, startPoint x: 1005, startPoint y: 252, endPoint x: 1023, endPoint y: 250, distance: 18.1
click at [1005, 253] on p "We're continuously developing our product, and our service is currently availab…" at bounding box center [783, 248] width 723 height 29
drag, startPoint x: 945, startPoint y: 237, endPoint x: 1094, endPoint y: 254, distance: 150.0
click at [1080, 252] on p "We're continuously developing our product, and our service is currently availab…" at bounding box center [783, 248] width 723 height 29
click at [403, 283] on div "We're still expanding! We're continuously developing our product, and our servi…" at bounding box center [783, 241] width 790 height 99
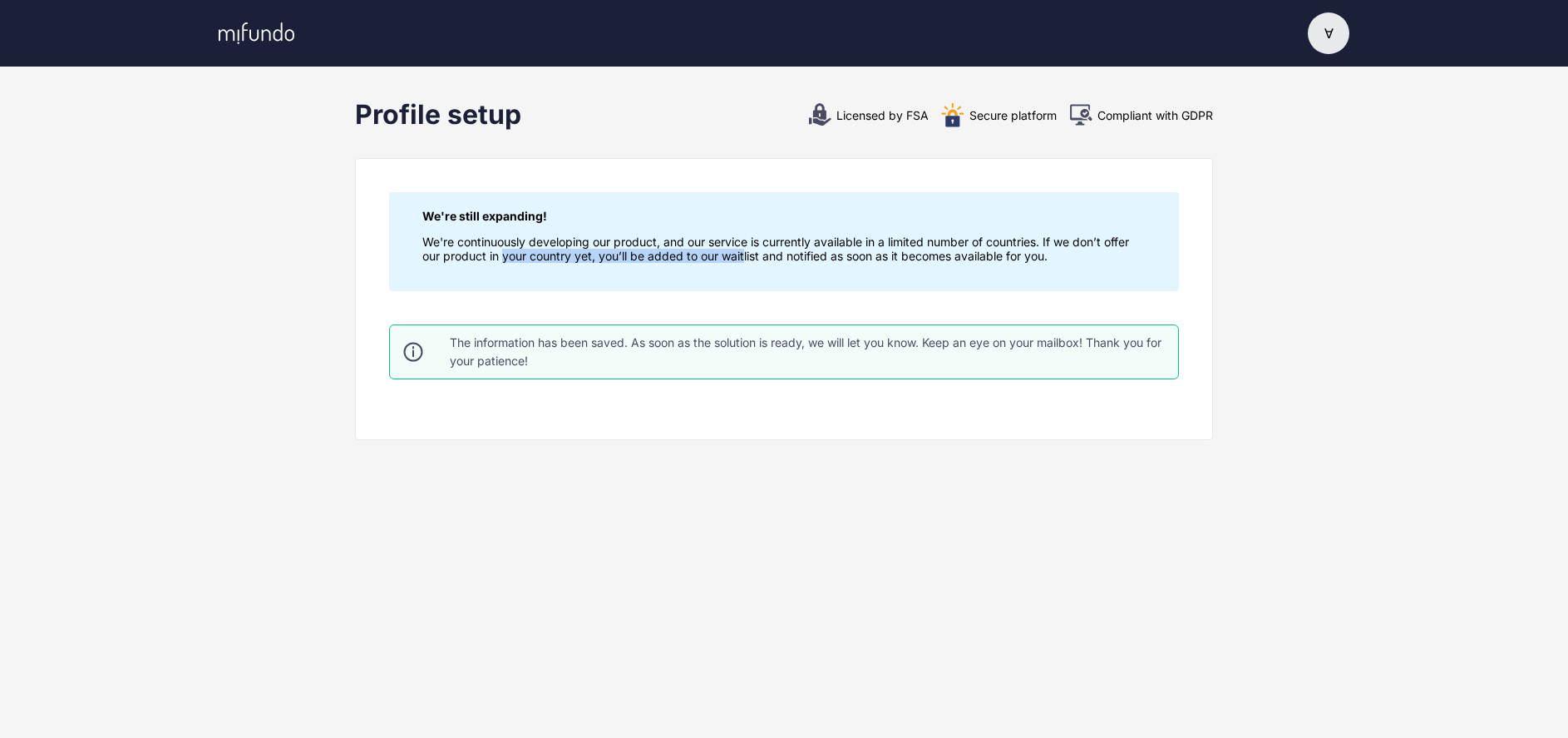
drag, startPoint x: 664, startPoint y: 280, endPoint x: 798, endPoint y: 276, distance: 134.1
click at [767, 280] on div "We're still expanding! We're continuously developing our product, and our servi…" at bounding box center [783, 241] width 790 height 99
drag, startPoint x: 798, startPoint y: 276, endPoint x: 638, endPoint y: 321, distance: 166.2
click at [795, 280] on div "We're still expanding! We're continuously developing our product, and our servi…" at bounding box center [783, 241] width 790 height 99
drag, startPoint x: 509, startPoint y: 337, endPoint x: 783, endPoint y: 336, distance: 274.0
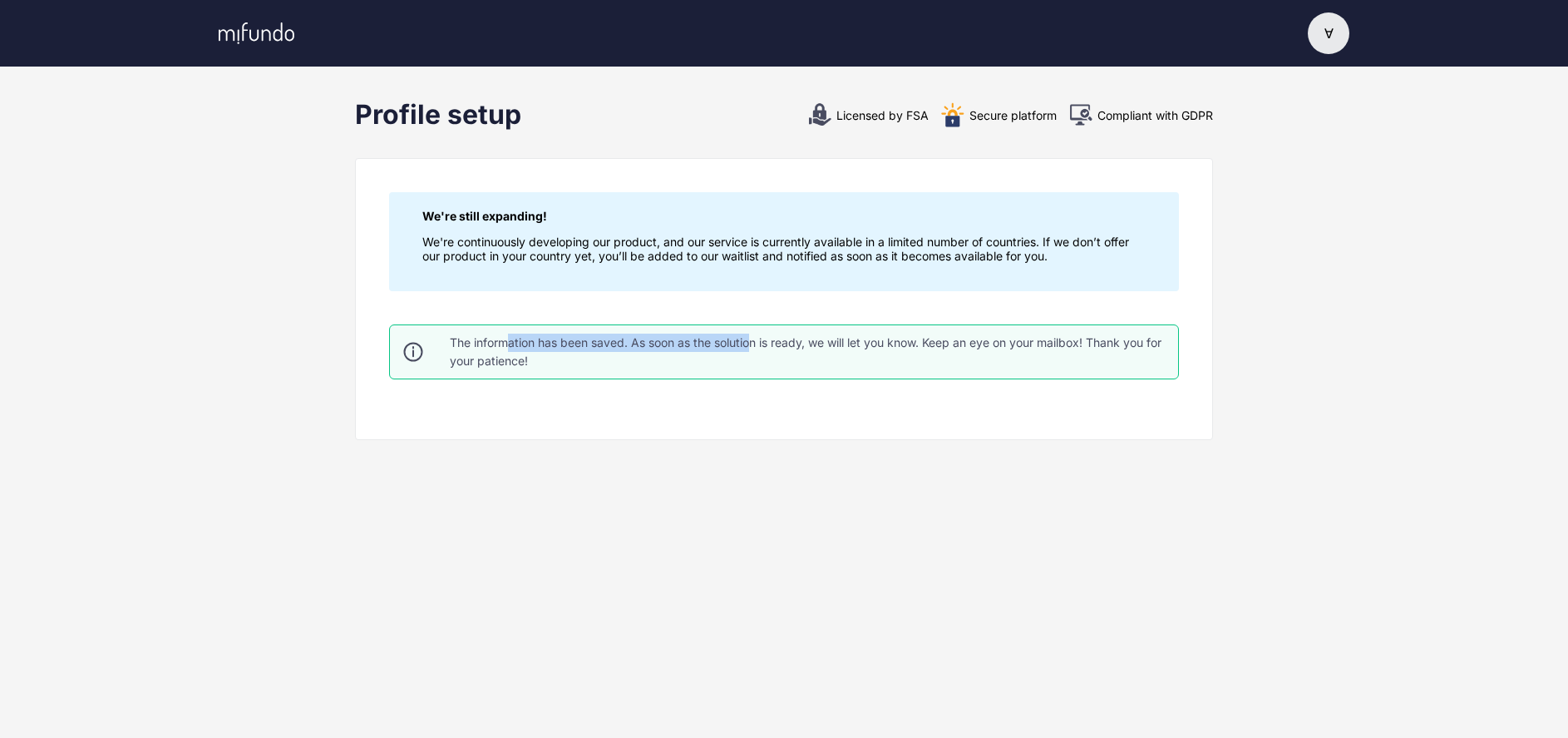
click at [767, 335] on div "The information has been saved. As soon as the solution is ready, we will let y…" at bounding box center [807, 352] width 715 height 37
click at [794, 338] on div "The information has been saved. As soon as the solution is ready, we will let y…" at bounding box center [807, 352] width 715 height 37
drag, startPoint x: 897, startPoint y: 352, endPoint x: 999, endPoint y: 348, distance: 102.1
click at [940, 352] on div "The information has been saved. As soon as the solution is ready, we will let y…" at bounding box center [807, 352] width 715 height 37
drag, startPoint x: 999, startPoint y: 348, endPoint x: 880, endPoint y: 262, distance: 146.8
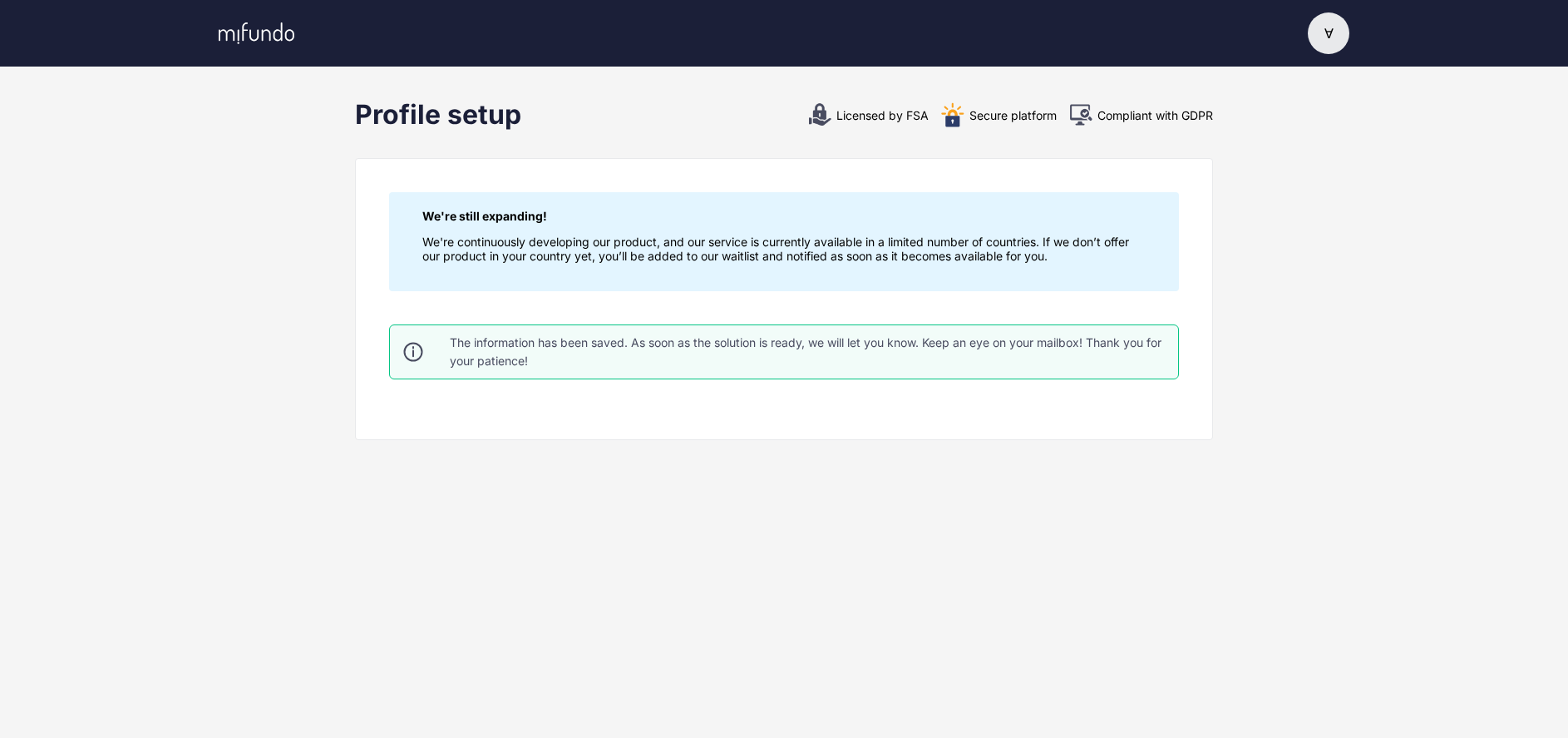
click at [999, 346] on div "The information has been saved. As soon as the solution is ready, we will let y…" at bounding box center [807, 352] width 715 height 37
drag, startPoint x: 938, startPoint y: 279, endPoint x: 996, endPoint y: 280, distance: 58.0
click at [993, 282] on div "We're still expanding! We're continuously developing our product, and our servi…" at bounding box center [783, 241] width 790 height 99
drag, startPoint x: 996, startPoint y: 280, endPoint x: 971, endPoint y: 279, distance: 25.0
click at [996, 282] on div "We're still expanding! We're continuously developing our product, and our servi…" at bounding box center [783, 241] width 790 height 99
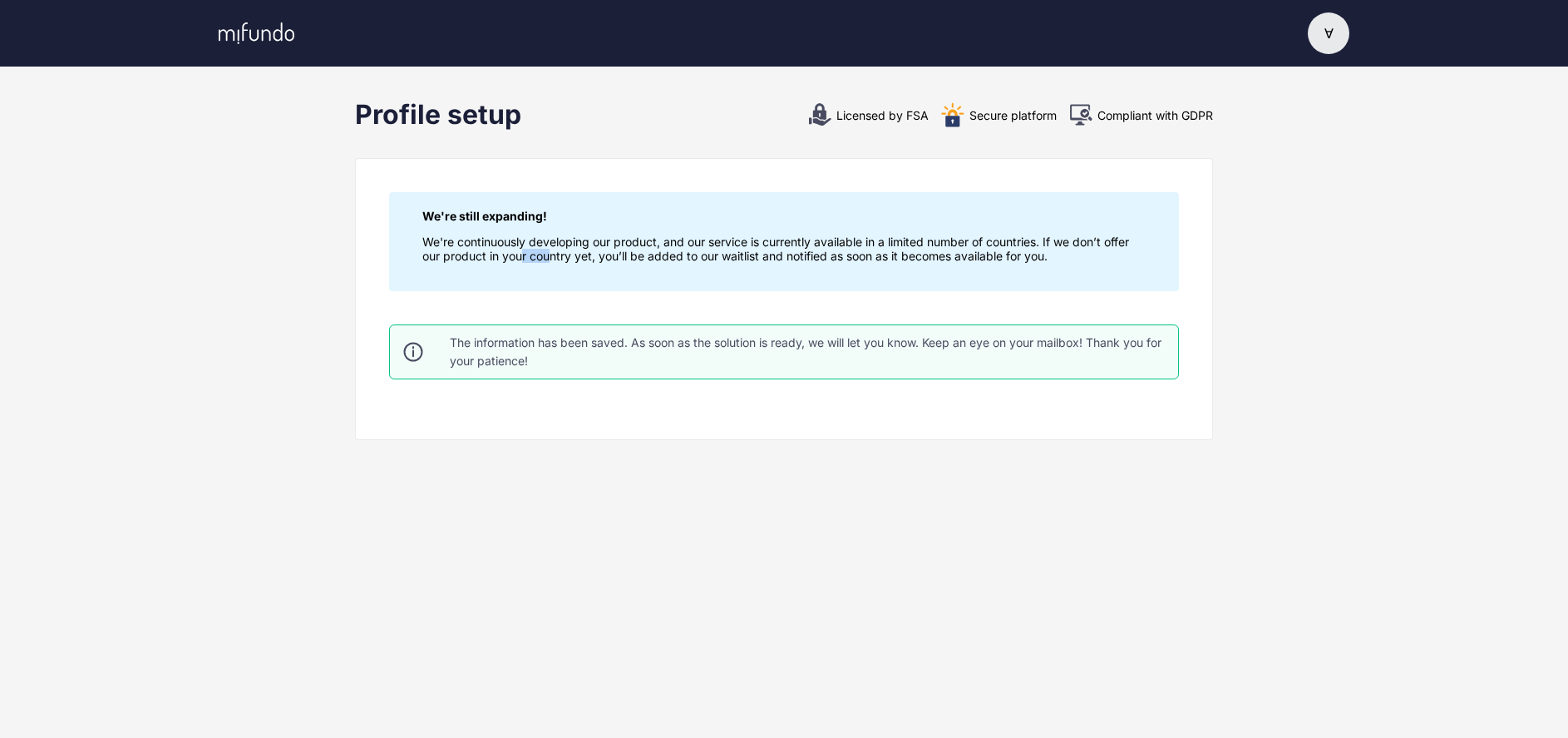
drag, startPoint x: 523, startPoint y: 269, endPoint x: 623, endPoint y: 263, distance: 100.2
click at [558, 262] on div "We're still expanding! We're continuously developing our product, and our servi…" at bounding box center [783, 241] width 790 height 99
drag, startPoint x: 931, startPoint y: 272, endPoint x: 956, endPoint y: 257, distance: 29.2
click at [937, 272] on div "We're still expanding! We're continuously developing our product, and our servi…" at bounding box center [783, 241] width 790 height 99
click at [1235, 252] on div "Profile setup Licensed by FSA Secure platform Compliant with GDPR We're still e…" at bounding box center [784, 296] width 1568 height 395
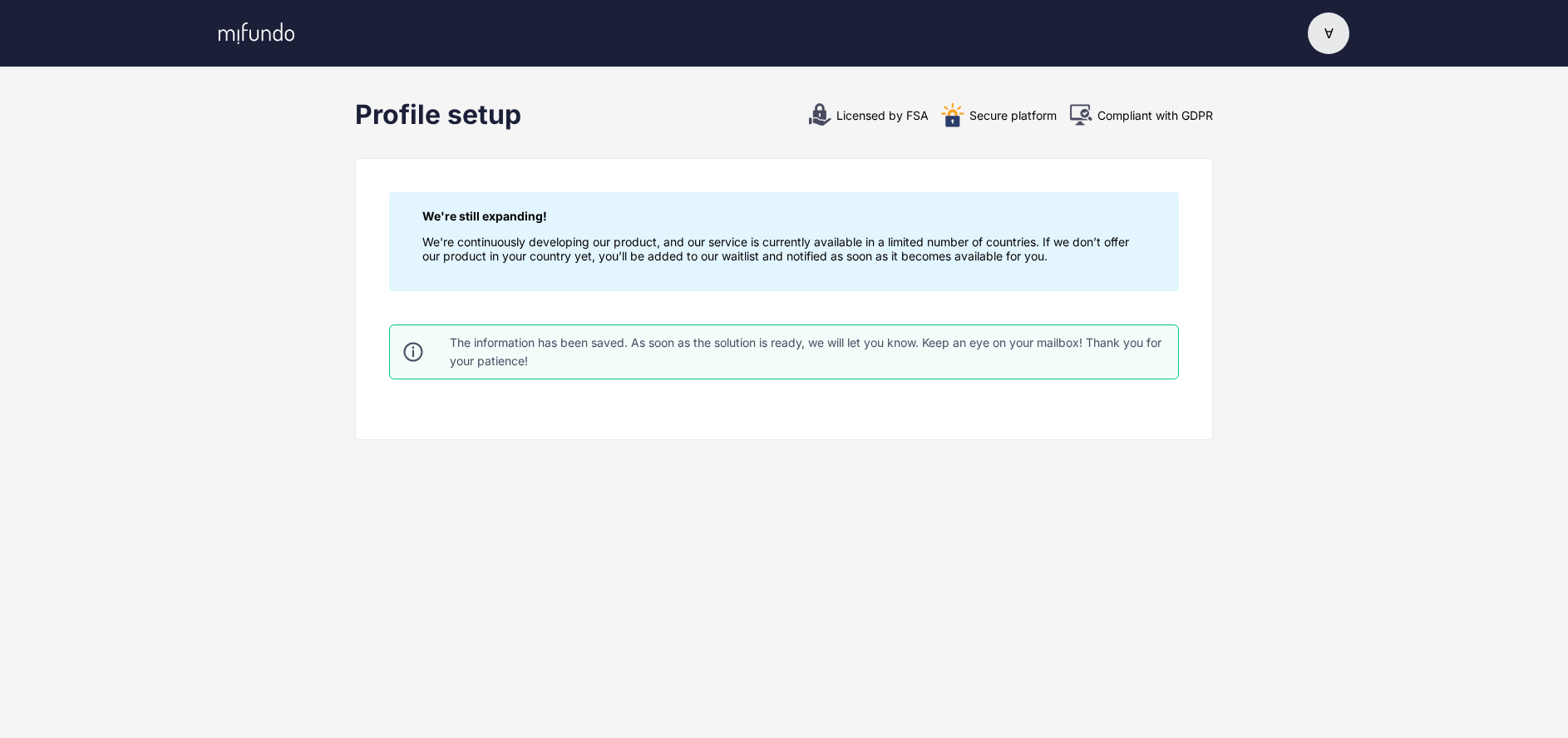
click at [1341, 41] on div "Ɐ" at bounding box center [1328, 33] width 42 height 42
click at [1337, 103] on div "Ɐ Ɐle" at bounding box center [1294, 97] width 106 height 67
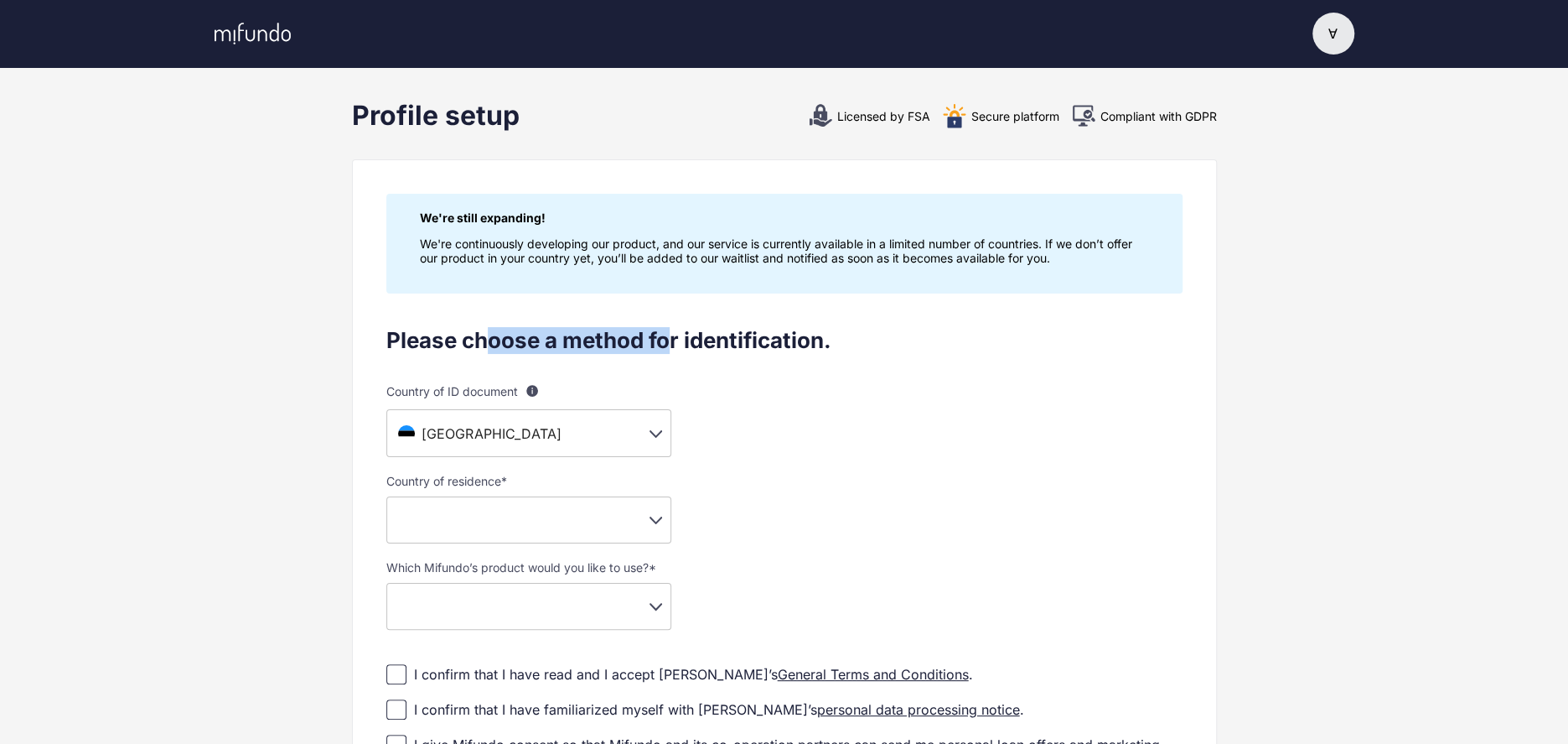
drag, startPoint x: 486, startPoint y: 333, endPoint x: 757, endPoint y: 343, distance: 271.2
click at [677, 350] on div "Please choose a method for identification." at bounding box center [784, 340] width 796 height 27
click at [757, 343] on div "Please choose a method for identification." at bounding box center [784, 340] width 796 height 27
click at [958, 120] on img at bounding box center [954, 115] width 25 height 25
click at [839, 128] on div "Licensed by FSA" at bounding box center [868, 115] width 122 height 25
